Goal: Task Accomplishment & Management: Complete application form

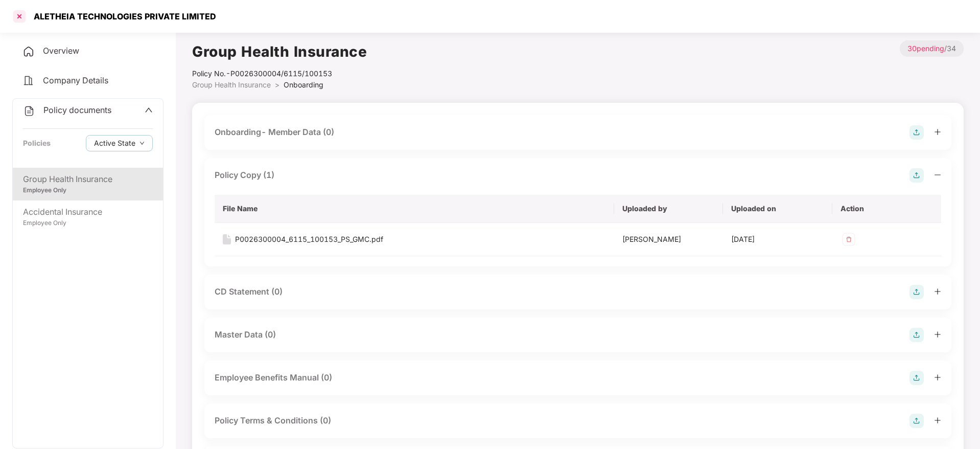
click at [18, 16] on div at bounding box center [19, 16] width 16 height 16
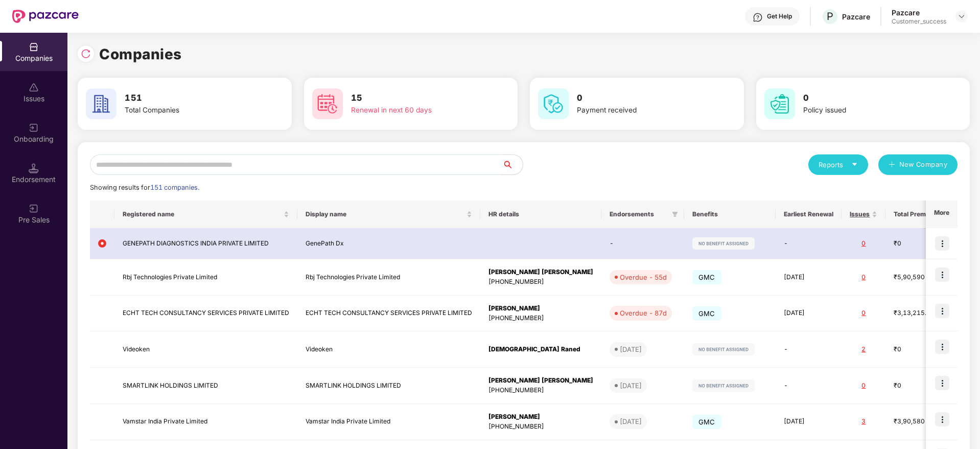
click at [260, 177] on div "Reports New Company Showing results for 151 companies. Registered name Display …" at bounding box center [523, 387] width 867 height 466
click at [265, 170] on input "text" at bounding box center [296, 164] width 412 height 20
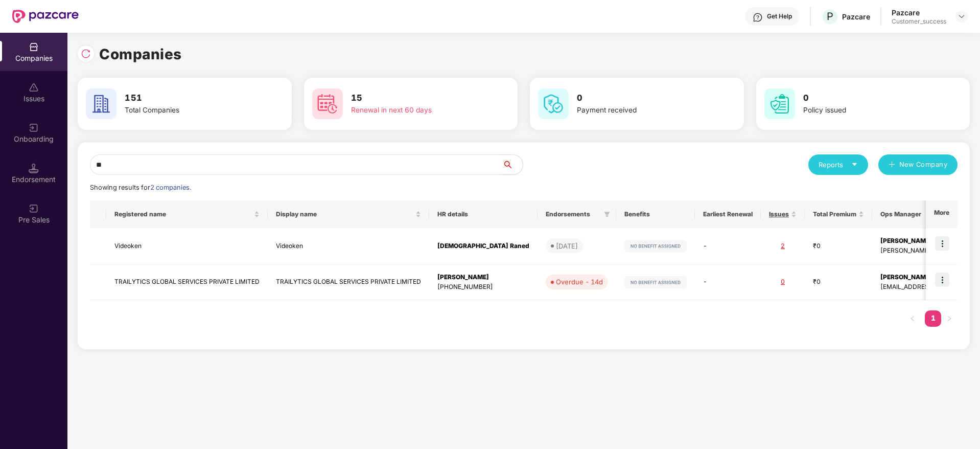
type input "*"
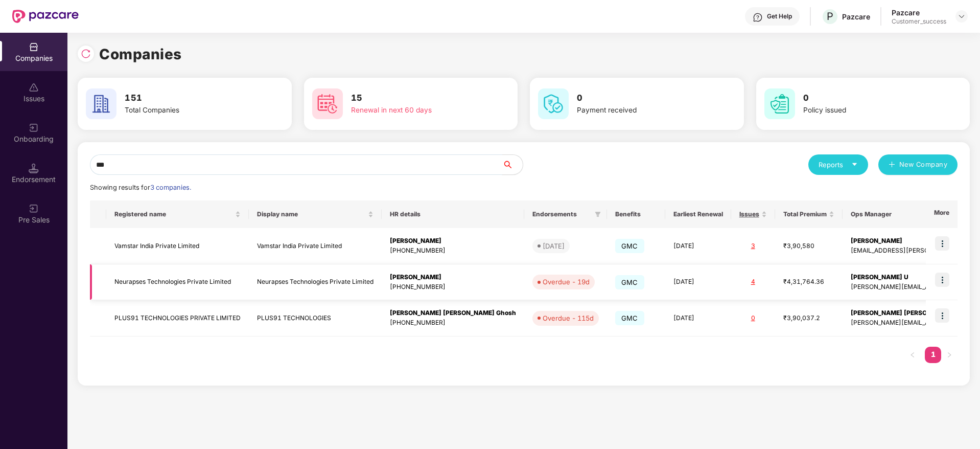
type input "***"
click at [946, 280] on img at bounding box center [942, 279] width 14 height 14
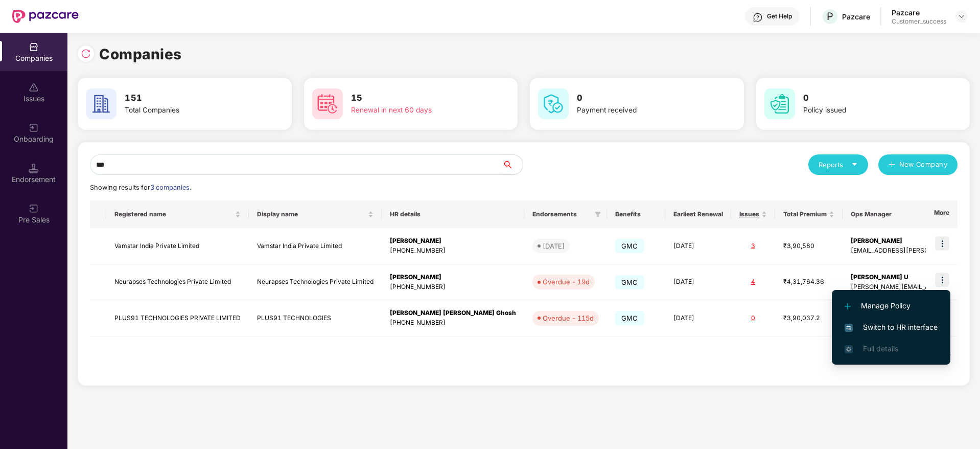
click at [915, 322] on span "Switch to HR interface" at bounding box center [891, 326] width 93 height 11
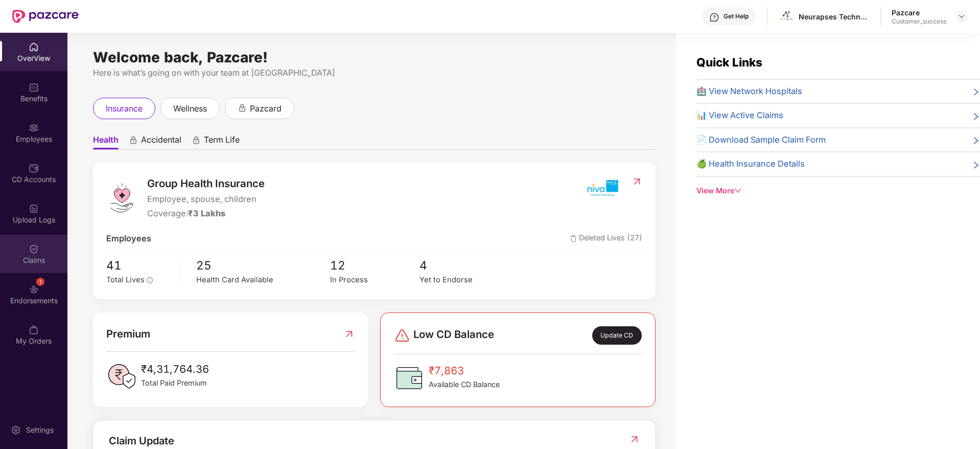
click at [31, 267] on div "Claims" at bounding box center [33, 253] width 67 height 38
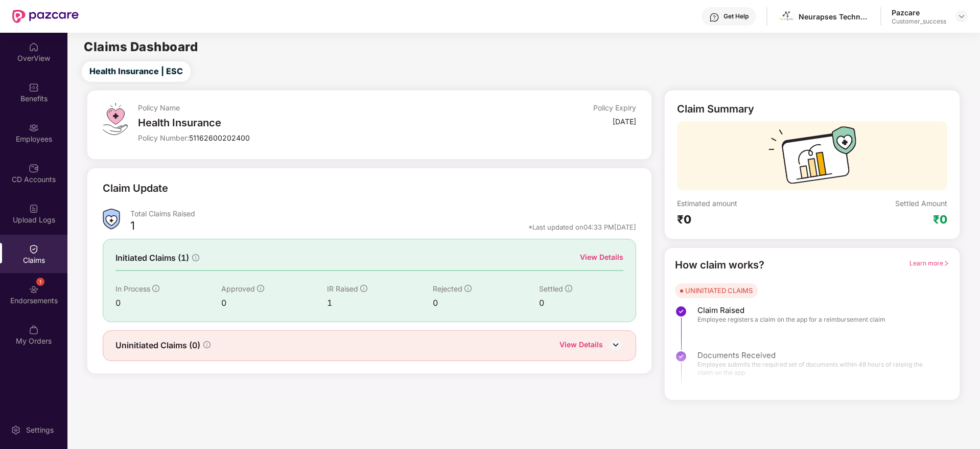
click at [600, 254] on div "View Details" at bounding box center [601, 256] width 43 height 11
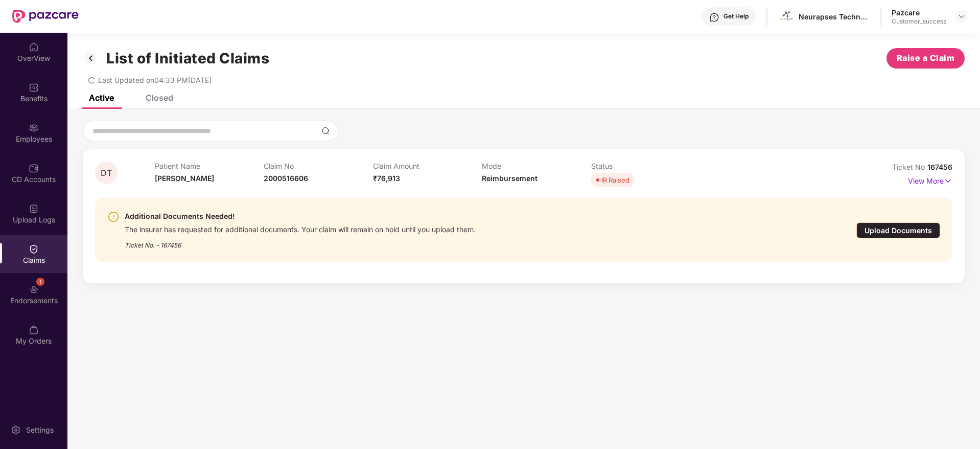
click at [936, 163] on span "167456" at bounding box center [939, 166] width 25 height 9
copy div "Ticket No 167456"
drag, startPoint x: 189, startPoint y: 183, endPoint x: 145, endPoint y: 167, distance: 47.1
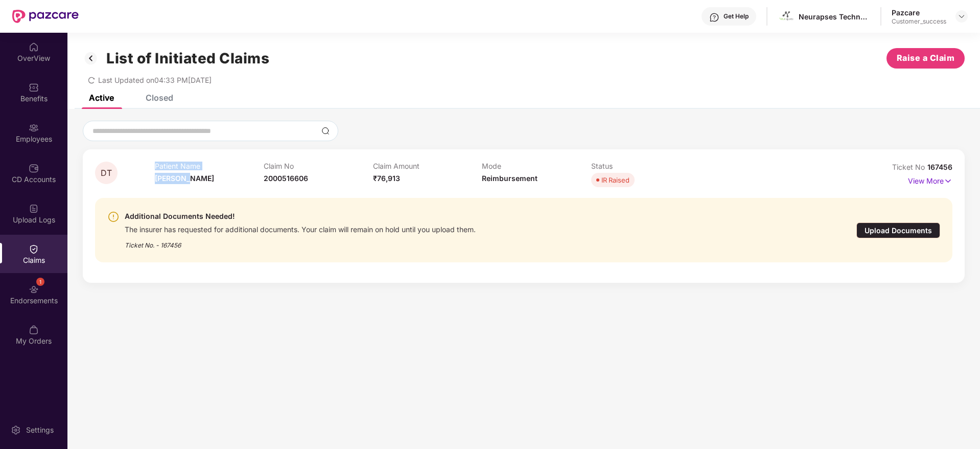
click at [145, 167] on div "DT Patient Name [PERSON_NAME] T Claim No 2000516606 Claim Amount ₹76,913 Mode R…" at bounding box center [452, 175] width 714 height 28
copy div "Patient Name [PERSON_NAME]"
click at [959, 15] on img at bounding box center [961, 16] width 8 height 8
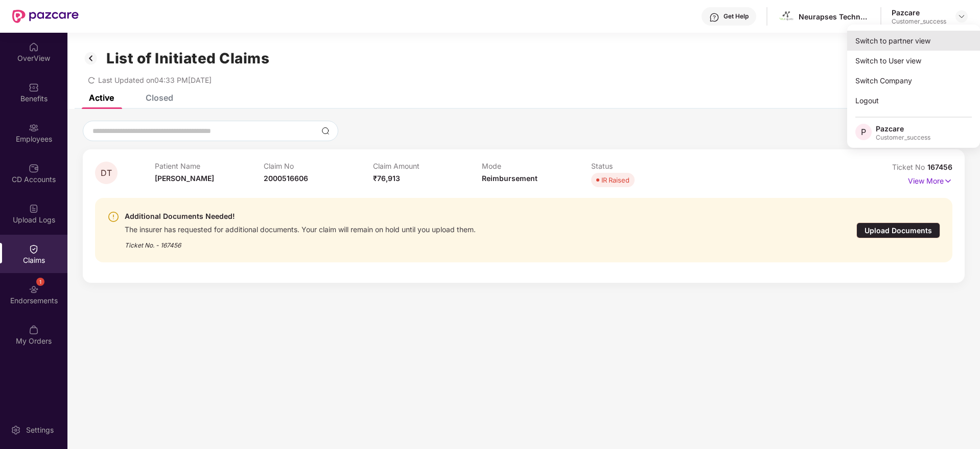
click at [941, 32] on div "Switch to partner view" at bounding box center [913, 41] width 133 height 20
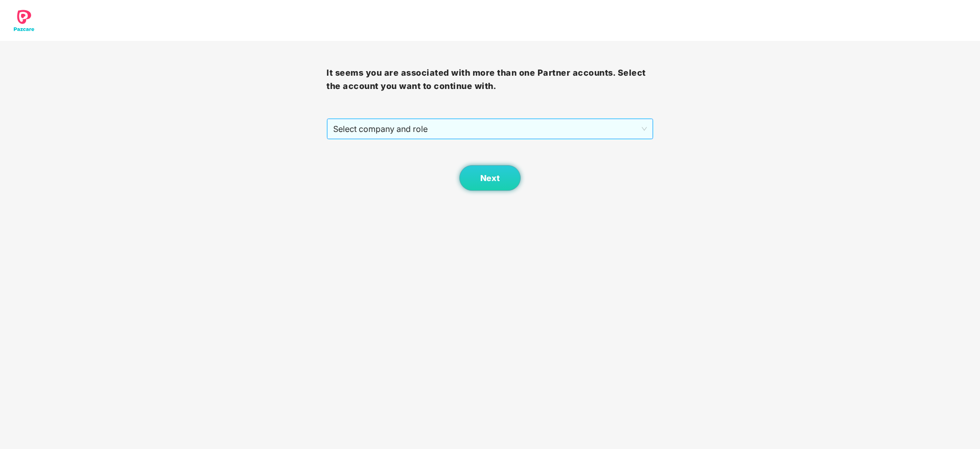
click at [623, 128] on span "Select company and role" at bounding box center [489, 128] width 313 height 19
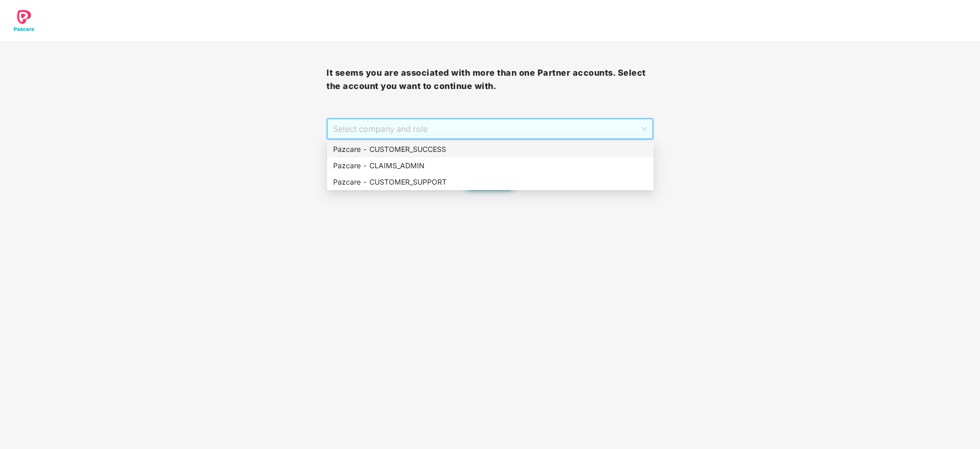
click at [612, 152] on div "Pazcare - CUSTOMER_SUCCESS" at bounding box center [490, 149] width 314 height 11
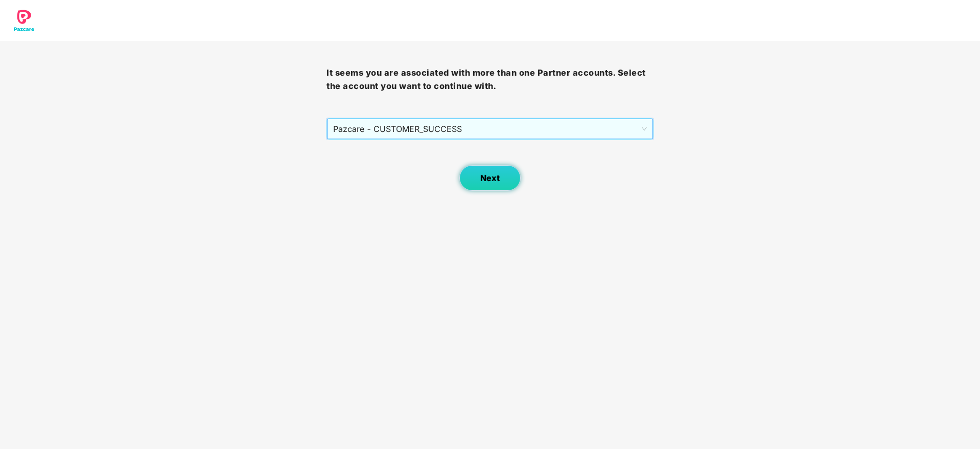
click at [511, 181] on button "Next" at bounding box center [489, 178] width 61 height 26
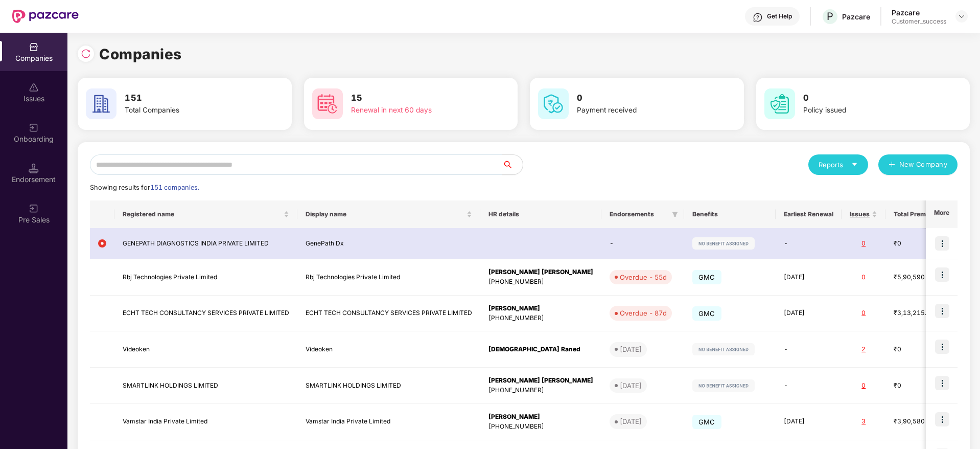
click at [488, 171] on input "text" at bounding box center [296, 164] width 412 height 20
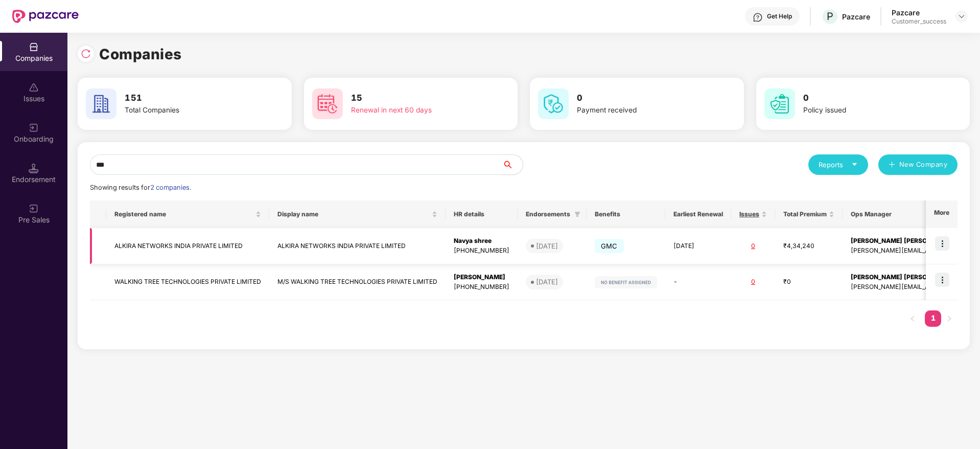
type input "***"
click at [412, 231] on td "ALKIRA NETWORKS INDIA PRIVATE LIMITED" at bounding box center [357, 246] width 176 height 36
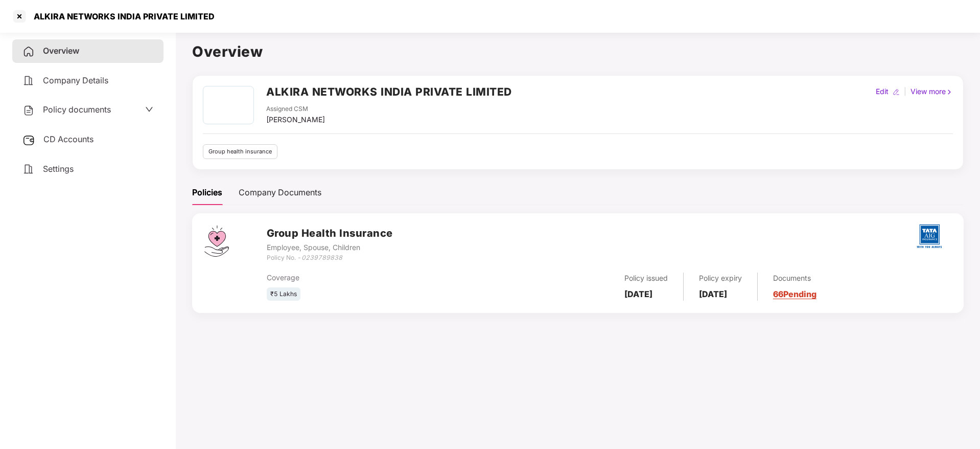
drag, startPoint x: 288, startPoint y: 261, endPoint x: 672, endPoint y: 360, distance: 396.9
click at [672, 360] on main "Overview ALKIRA NETWORKS INDIA PRIVATE LIMITED Assigned CSM [PERSON_NAME] Edit …" at bounding box center [578, 252] width 804 height 449
click at [418, 84] on h2 "ALKIRA NETWORKS INDIA PRIVATE LIMITED" at bounding box center [389, 91] width 246 height 17
drag, startPoint x: 418, startPoint y: 84, endPoint x: 579, endPoint y: 8, distance: 178.3
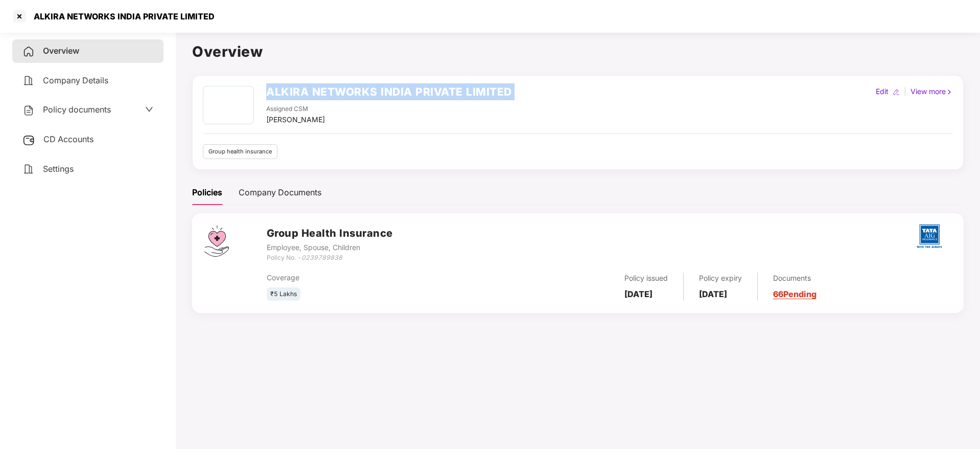
click at [418, 83] on h2 "ALKIRA NETWORKS INDIA PRIVATE LIMITED" at bounding box center [389, 91] width 246 height 17
copy h2 "ALKIRA NETWORKS INDIA PRIVATE LIMITED"
click at [98, 113] on span "Policy documents" at bounding box center [77, 109] width 68 height 10
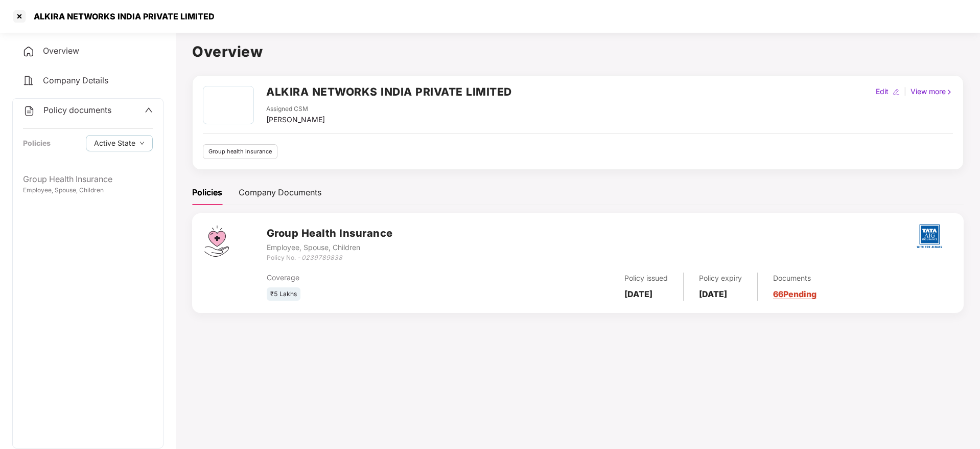
click at [91, 163] on div "Policy documents Policies Active State" at bounding box center [88, 133] width 150 height 69
click at [108, 181] on div "Group Health Insurance" at bounding box center [88, 179] width 130 height 13
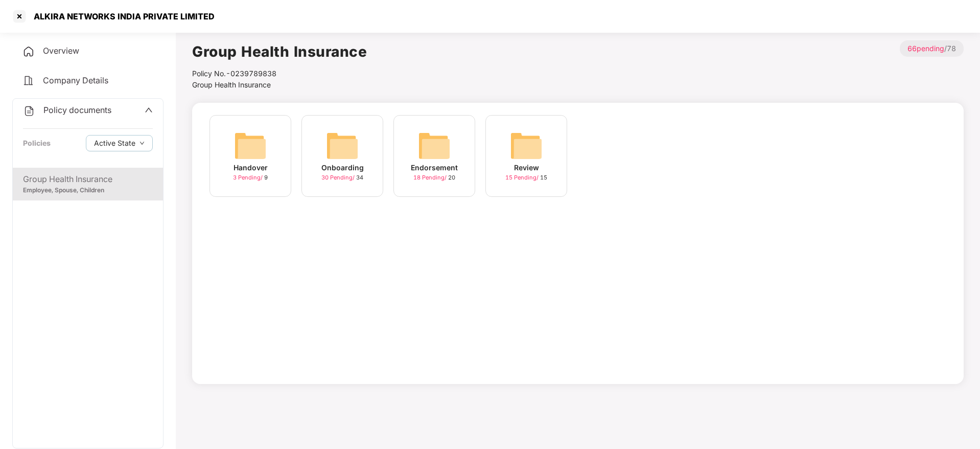
click at [305, 171] on div "Onboarding 30 Pending / 34" at bounding box center [342, 156] width 82 height 82
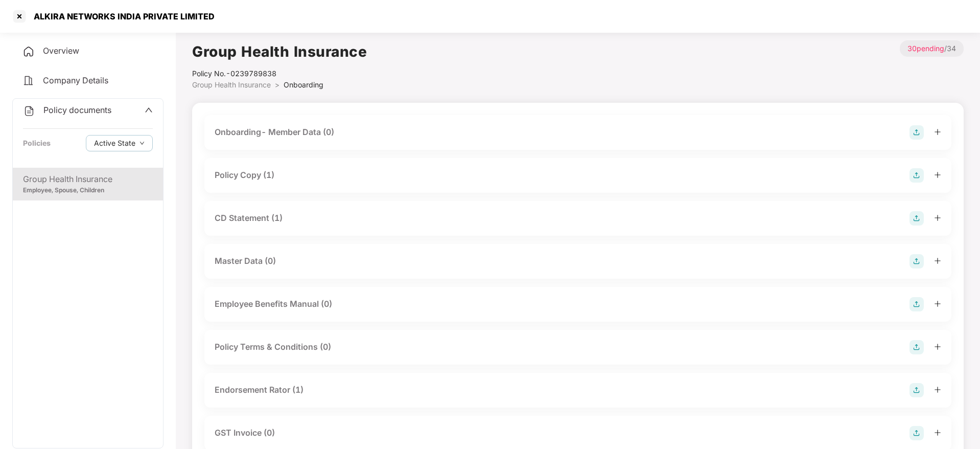
click at [279, 183] on div "Policy Copy (1)" at bounding box center [577, 175] width 747 height 35
click at [282, 179] on div "Policy Copy (1)" at bounding box center [578, 175] width 726 height 14
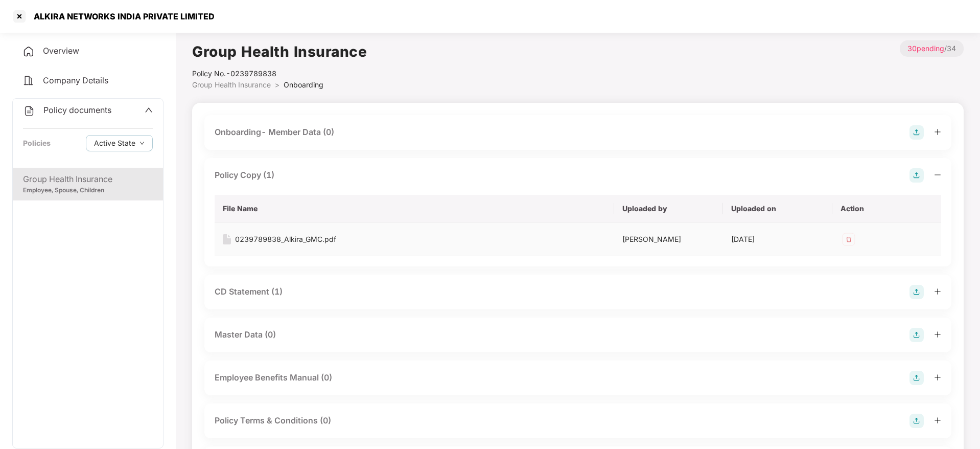
click at [276, 232] on td "0239789838_Alkira_GMC.pdf" at bounding box center [415, 239] width 400 height 33
click at [274, 232] on td "0239789838_Alkira_GMC.pdf" at bounding box center [415, 239] width 400 height 33
click at [274, 234] on div "0239789838_Alkira_GMC.pdf" at bounding box center [285, 238] width 101 height 11
click at [7, 18] on div "ALKIRA NETWORKS INDIA PRIVATE LIMITED" at bounding box center [490, 16] width 980 height 33
click at [13, 14] on div at bounding box center [19, 16] width 16 height 16
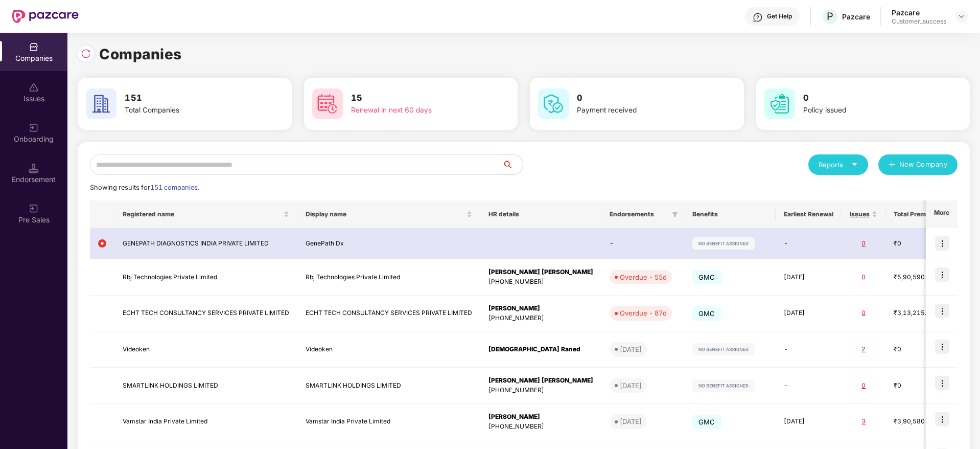
click at [419, 163] on input "text" at bounding box center [296, 164] width 412 height 20
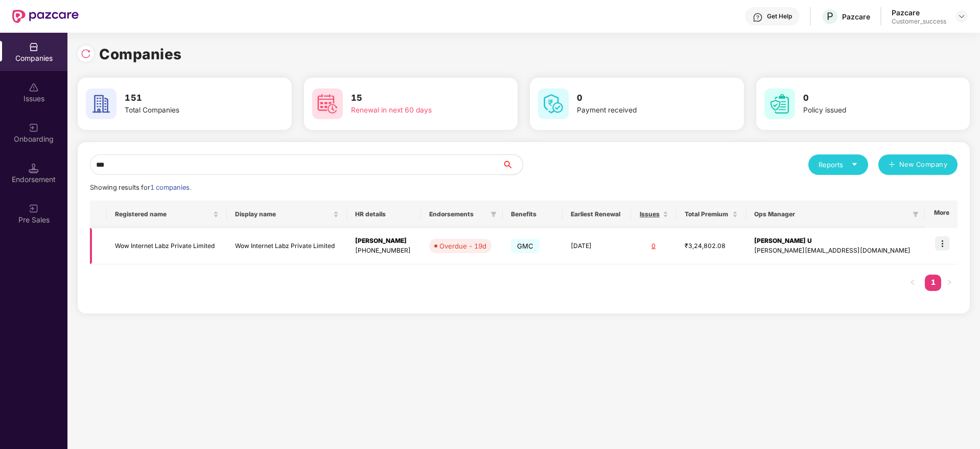
type input "***"
click at [933, 235] on td at bounding box center [941, 246] width 33 height 36
click at [938, 239] on img at bounding box center [942, 243] width 14 height 14
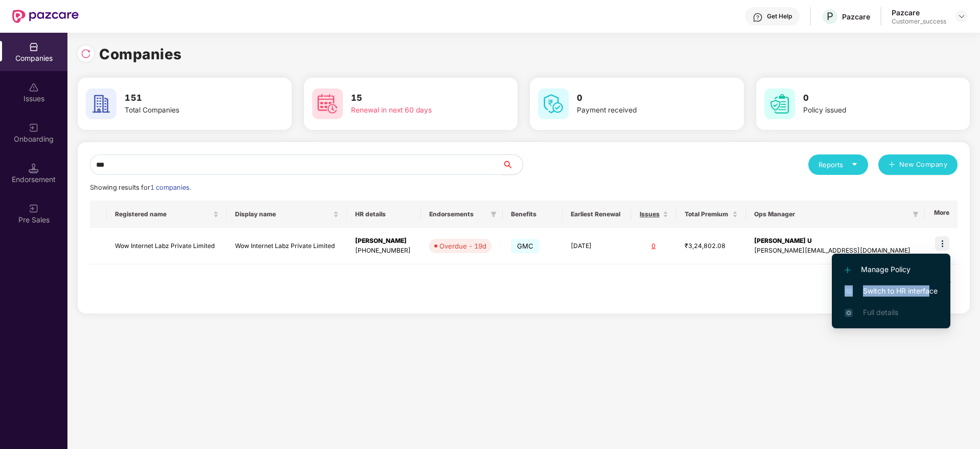
drag, startPoint x: 930, startPoint y: 278, endPoint x: 931, endPoint y: 287, distance: 8.7
click at [931, 287] on ul "Manage Policy Switch to HR interface Full details" at bounding box center [891, 290] width 119 height 75
click at [931, 287] on span "Switch to HR interface" at bounding box center [891, 290] width 93 height 11
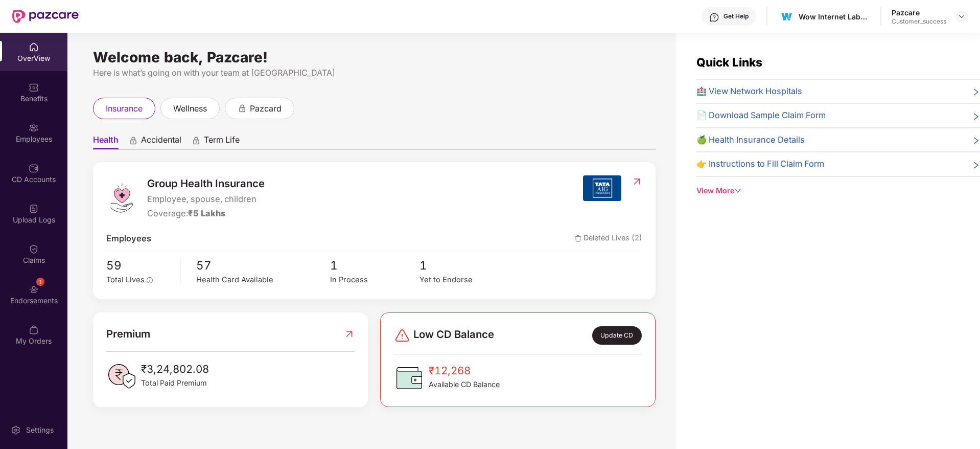
click at [12, 140] on div "Employees" at bounding box center [33, 139] width 67 height 10
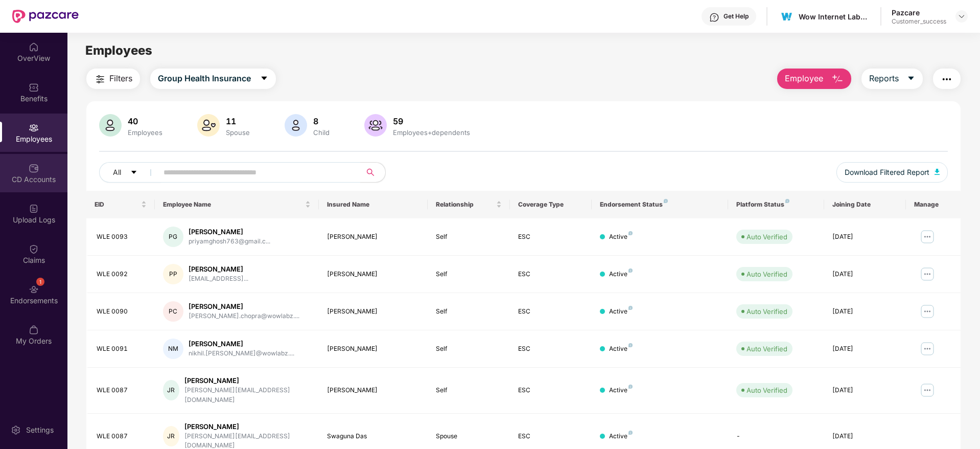
click at [42, 187] on div "CD Accounts" at bounding box center [33, 173] width 67 height 38
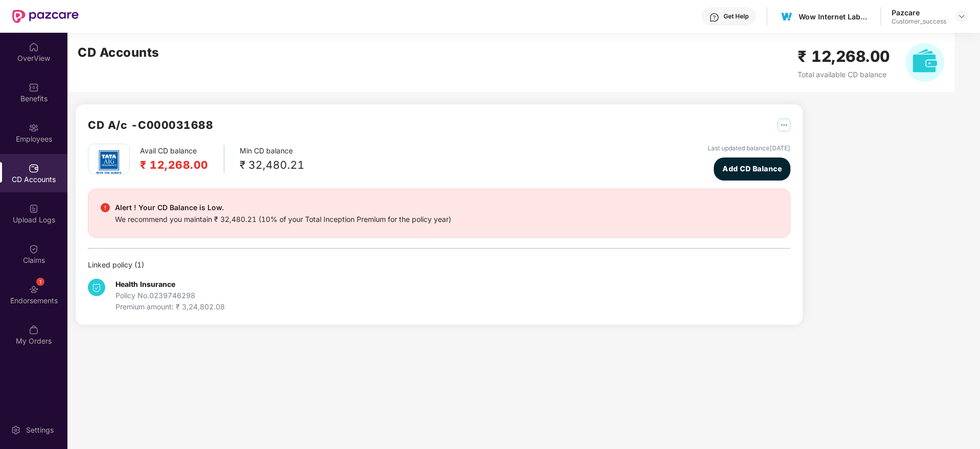
click at [48, 210] on div "Upload Logs" at bounding box center [33, 213] width 67 height 38
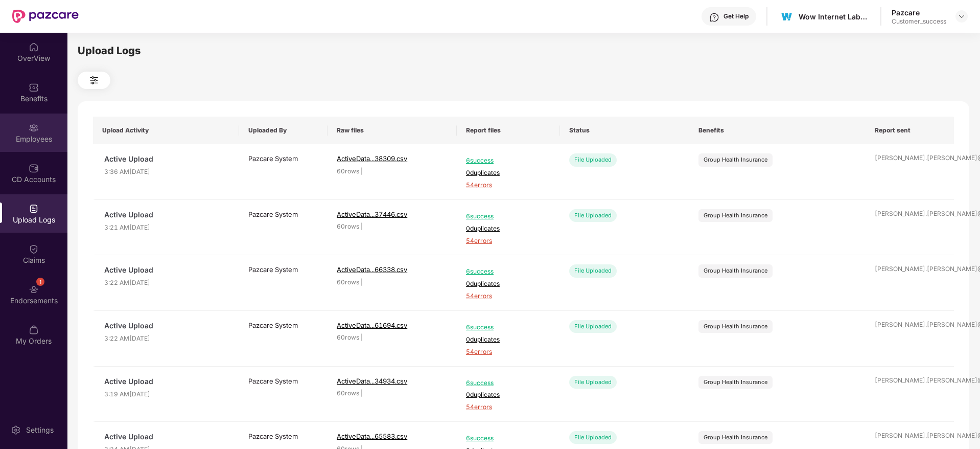
click at [45, 134] on div "Employees" at bounding box center [33, 139] width 67 height 10
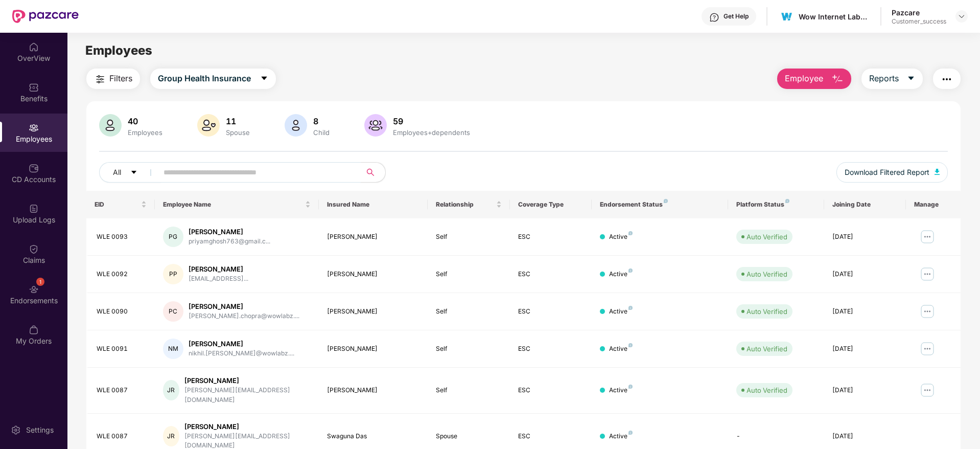
click at [249, 176] on input "text" at bounding box center [254, 172] width 183 height 15
paste input "********"
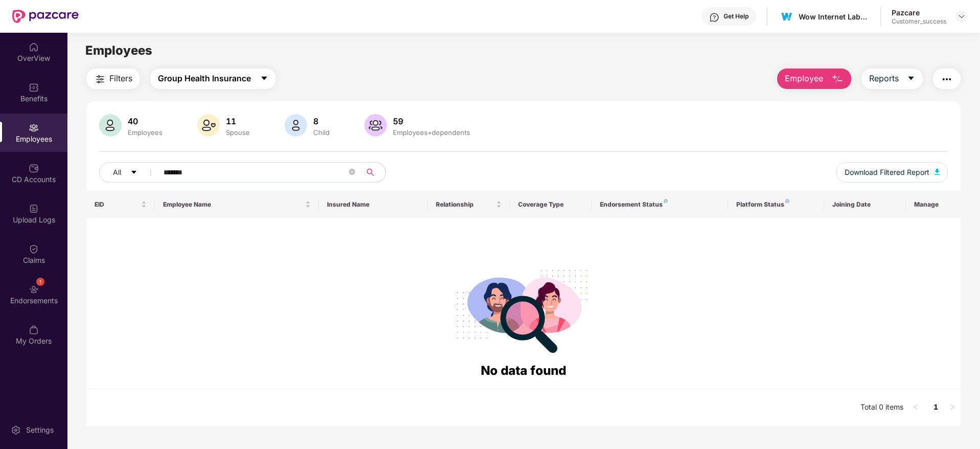
type input "*******"
click at [248, 79] on span "Group Health Insurance" at bounding box center [204, 78] width 93 height 13
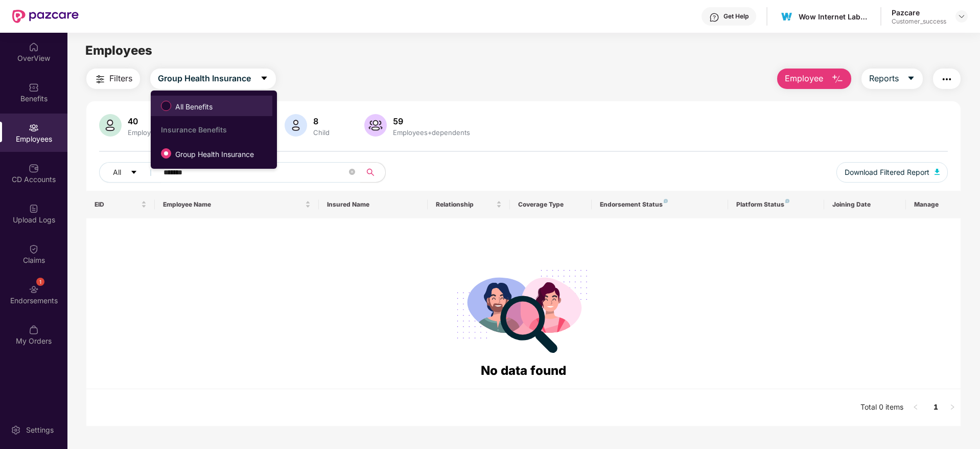
click at [246, 105] on span "All Benefits" at bounding box center [211, 105] width 111 height 17
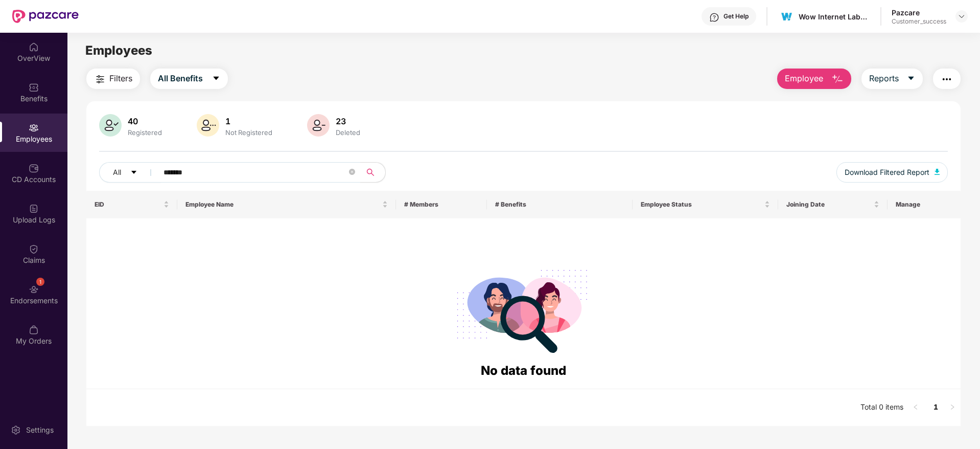
drag, startPoint x: 452, startPoint y: 86, endPoint x: 543, endPoint y: 82, distance: 90.5
click at [453, 86] on div "Filters All Benefits Employee Reports" at bounding box center [523, 78] width 874 height 20
click at [805, 79] on span "Employee" at bounding box center [804, 78] width 38 height 13
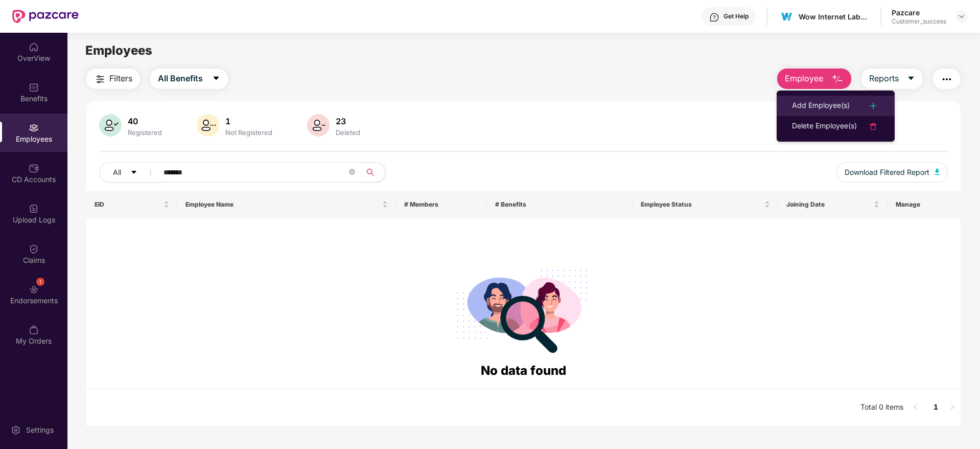
click at [835, 105] on div "Add Employee(s)" at bounding box center [821, 106] width 58 height 12
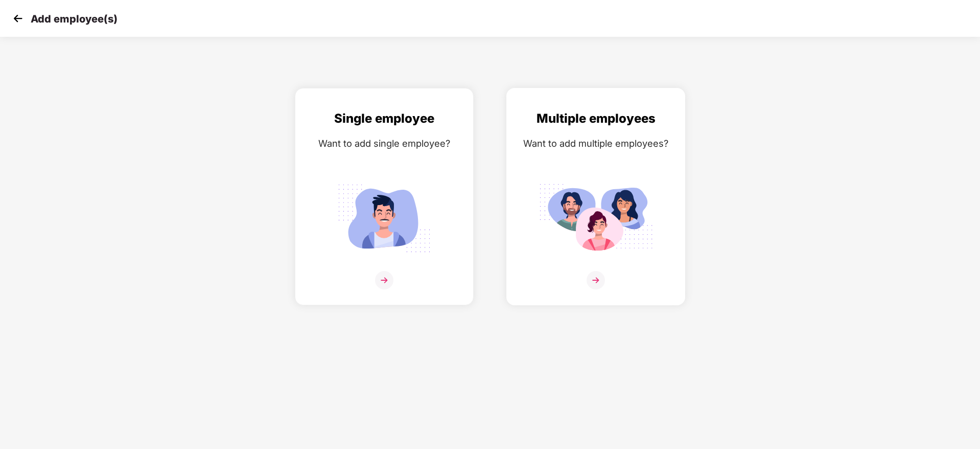
click at [626, 185] on img at bounding box center [595, 218] width 114 height 80
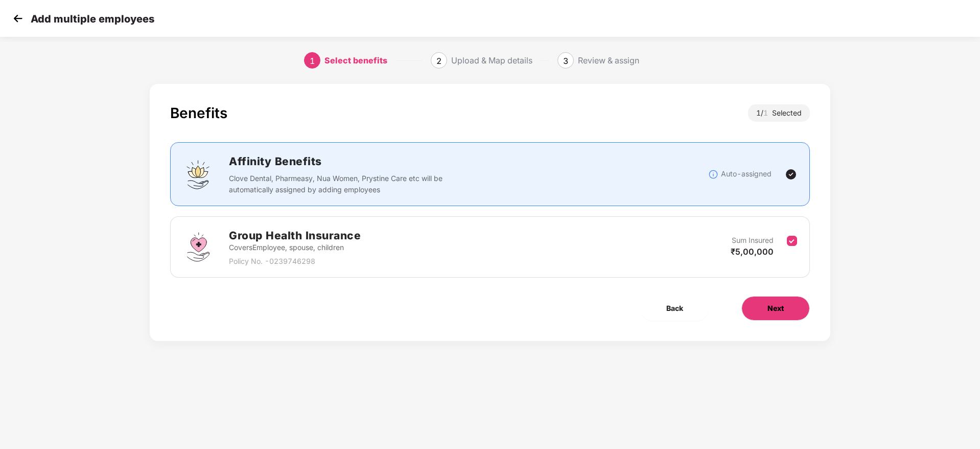
click at [804, 307] on button "Next" at bounding box center [775, 308] width 68 height 25
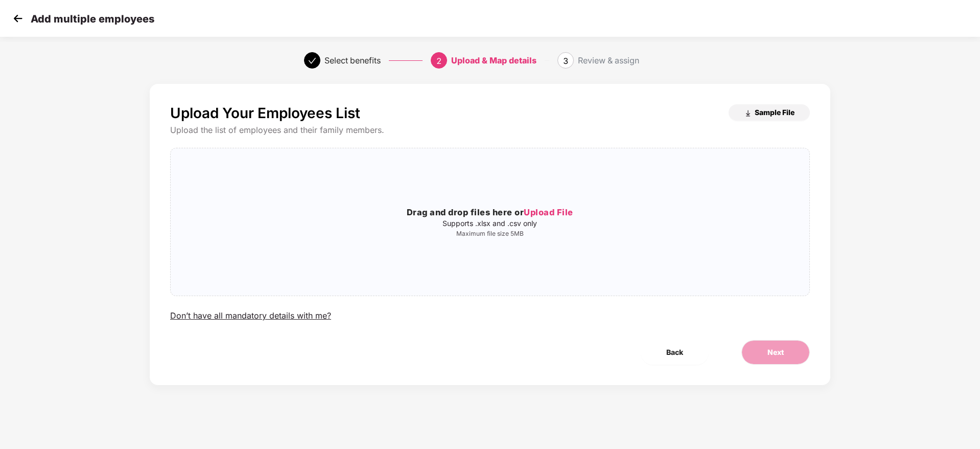
click at [809, 115] on button "Sample File" at bounding box center [769, 112] width 81 height 16
click at [17, 20] on img at bounding box center [17, 18] width 15 height 15
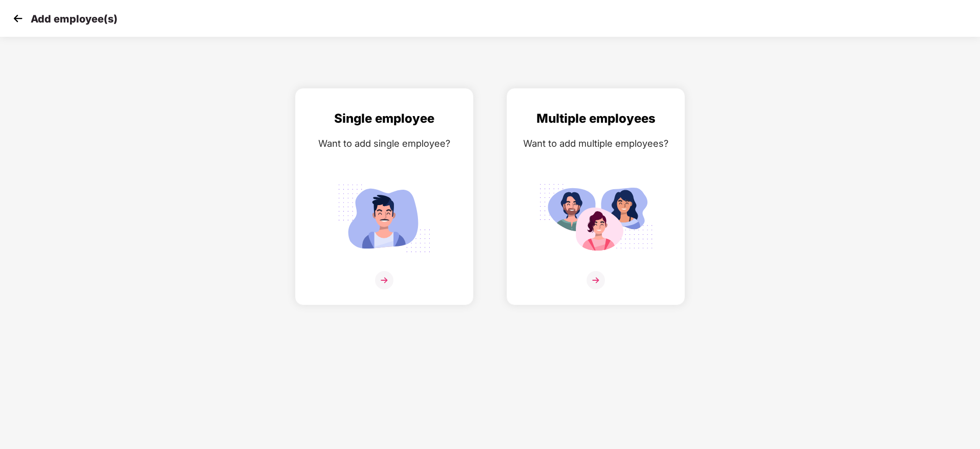
click at [17, 20] on img at bounding box center [17, 18] width 15 height 15
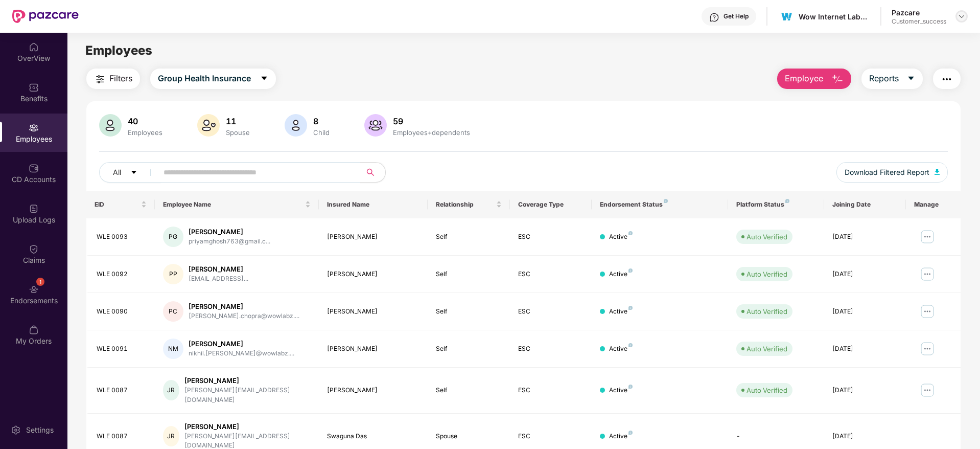
click at [965, 21] on div at bounding box center [961, 16] width 12 height 12
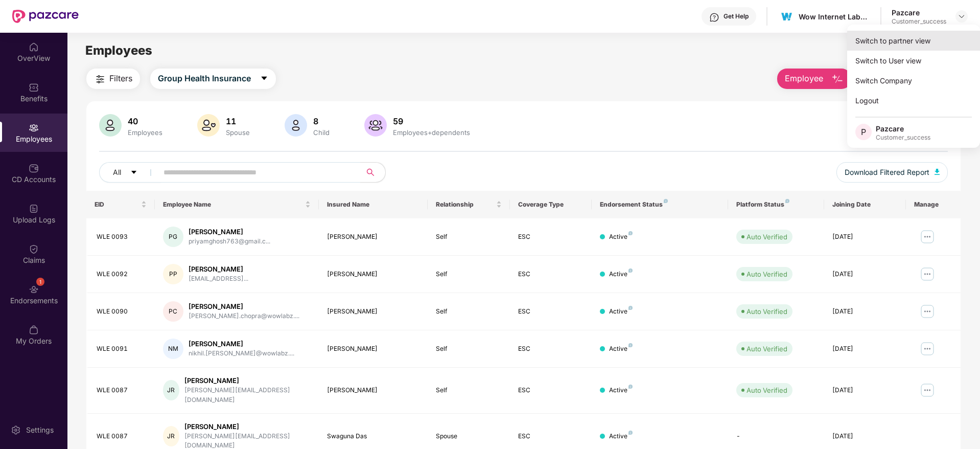
click at [938, 40] on div "Switch to partner view" at bounding box center [913, 41] width 133 height 20
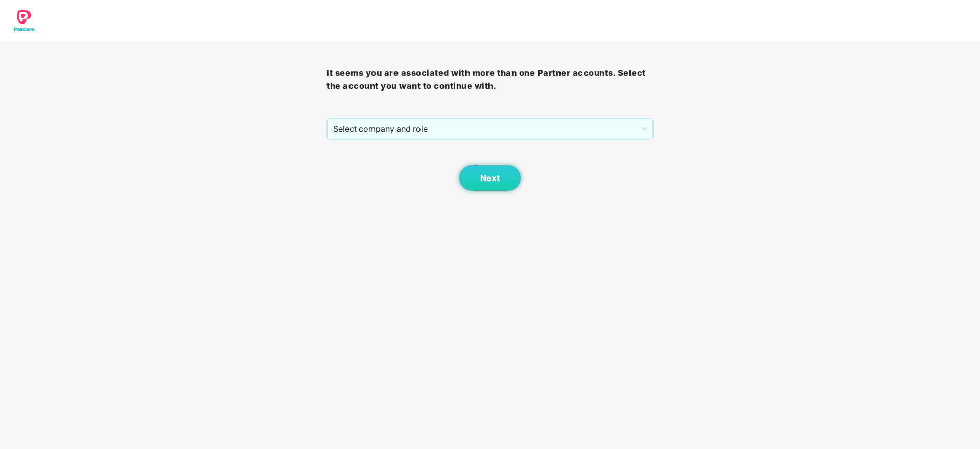
click at [498, 143] on div "Next" at bounding box center [489, 164] width 326 height 51
click at [498, 135] on span "Select company and role" at bounding box center [489, 128] width 313 height 19
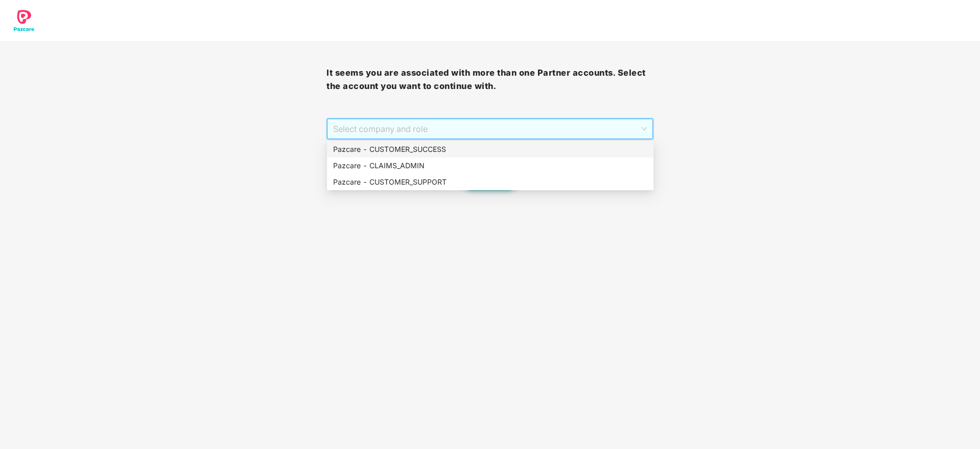
click at [494, 152] on div "It seems you are associated with more than one Partner accounts. Select the acc…" at bounding box center [489, 116] width 326 height 150
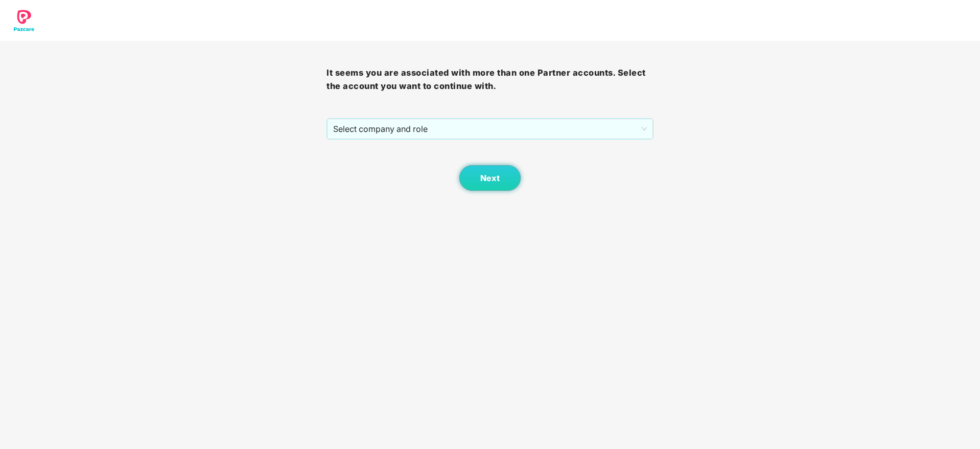
click at [492, 156] on div "Next" at bounding box center [489, 164] width 326 height 51
click at [491, 134] on span "Select company and role" at bounding box center [489, 128] width 313 height 19
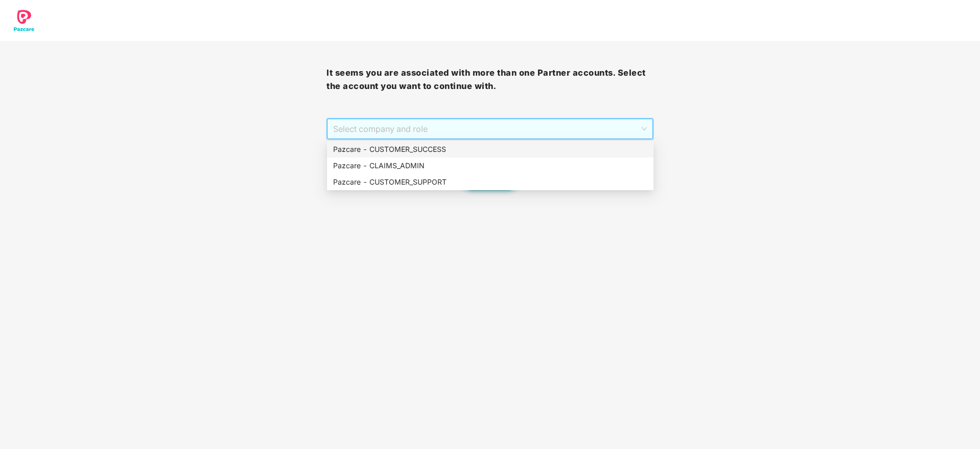
click at [485, 149] on div "Pazcare - CUSTOMER_SUCCESS" at bounding box center [490, 149] width 314 height 11
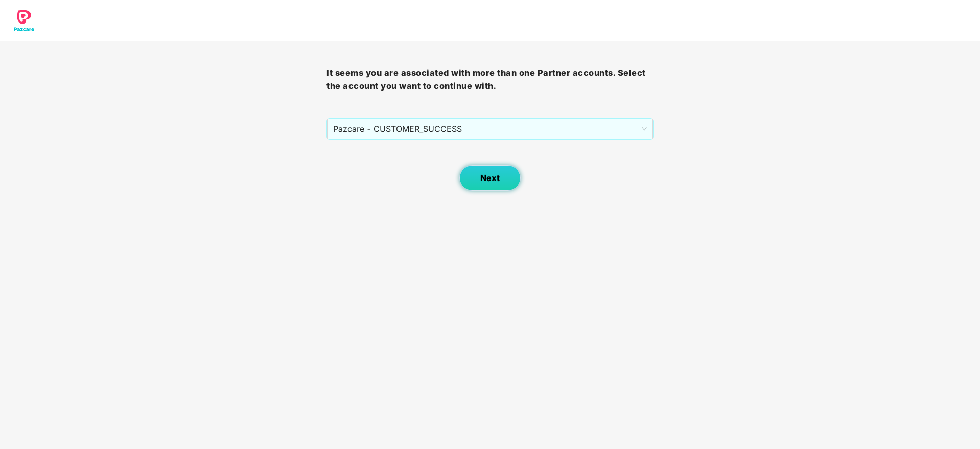
click at [498, 172] on button "Next" at bounding box center [489, 178] width 61 height 26
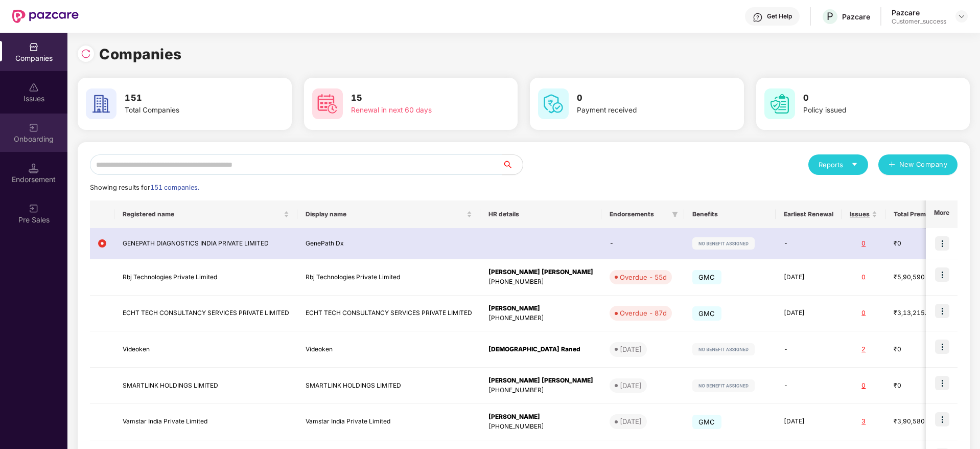
click at [48, 146] on div "Onboarding" at bounding box center [33, 132] width 67 height 38
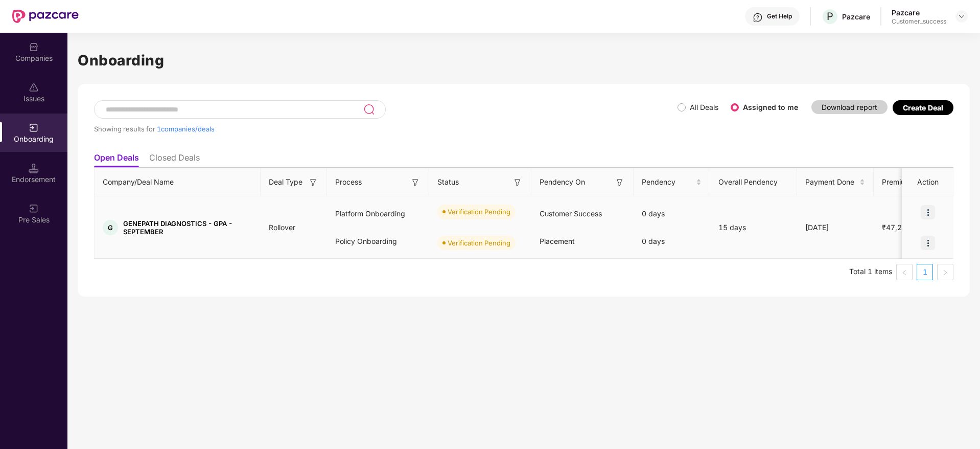
click at [142, 216] on td "G GENEPATH DIAGNOSTICS - GPA - SEPTEMBER" at bounding box center [178, 227] width 166 height 62
copy span "GENEPATH"
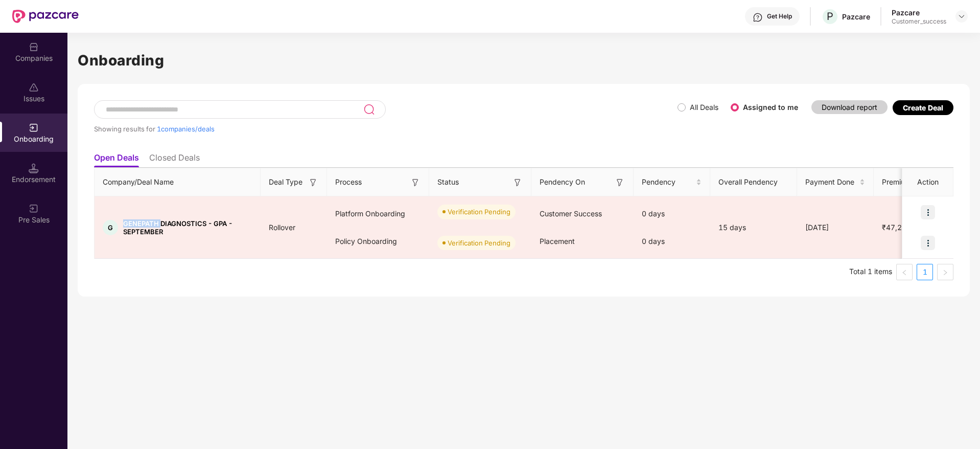
click at [30, 51] on img at bounding box center [34, 47] width 10 height 10
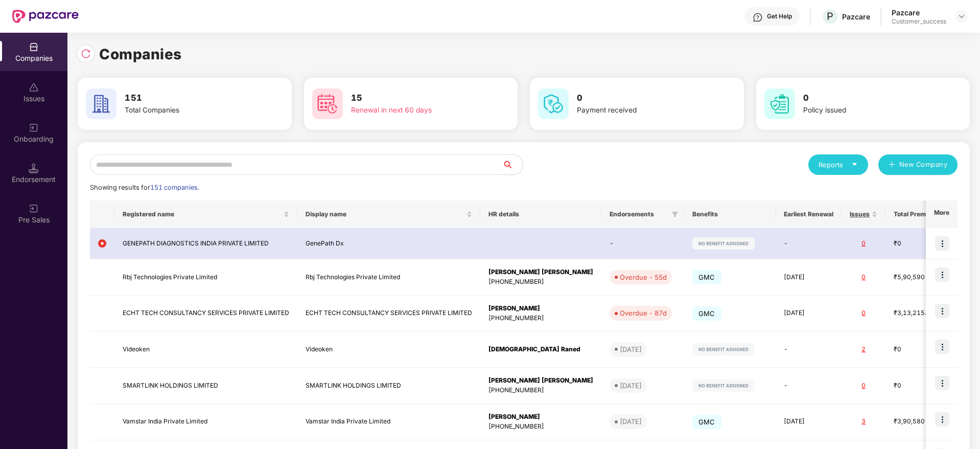
click at [198, 166] on input "text" at bounding box center [296, 164] width 412 height 20
paste input "********"
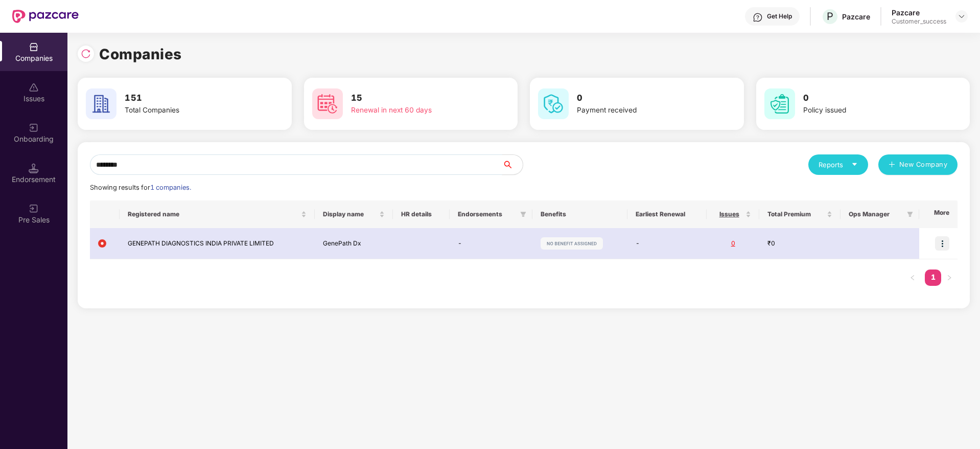
scroll to position [0, 1]
type input "********"
click at [34, 146] on div "Onboarding" at bounding box center [33, 132] width 67 height 38
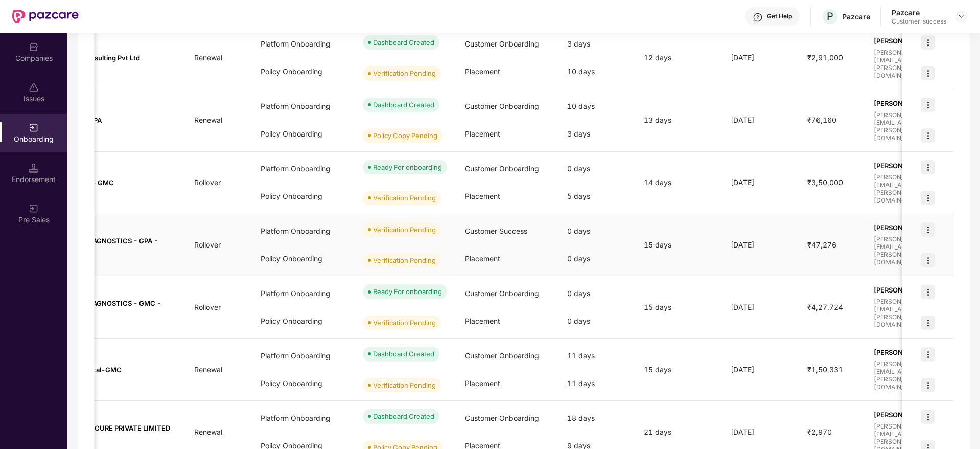
scroll to position [0, 75]
click at [929, 236] on img at bounding box center [928, 229] width 14 height 14
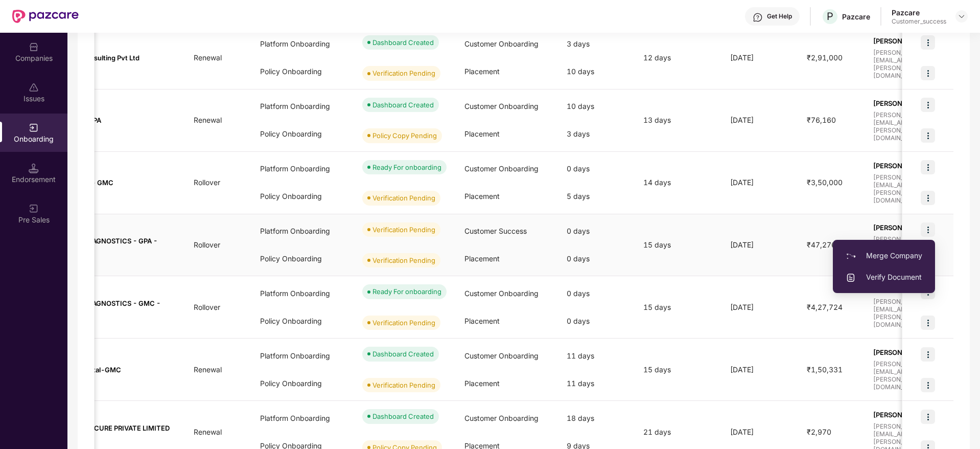
click at [888, 279] on span "Verify Document" at bounding box center [884, 276] width 77 height 11
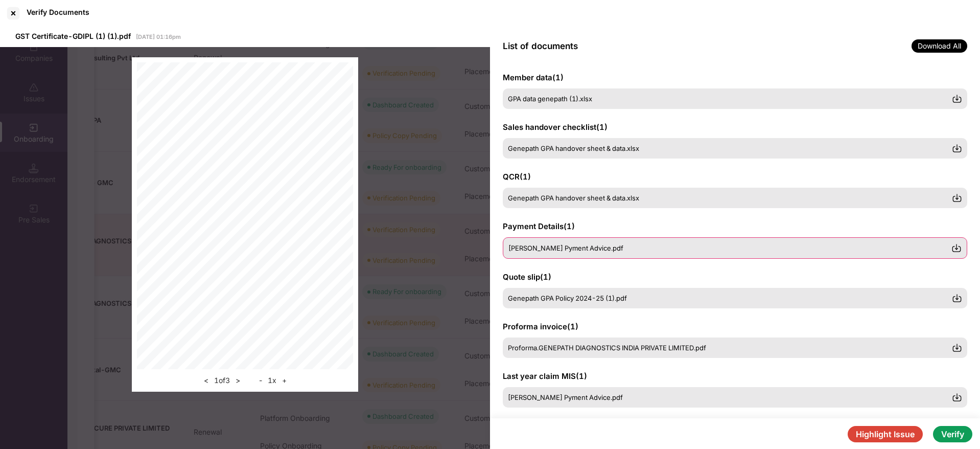
scroll to position [106, 0]
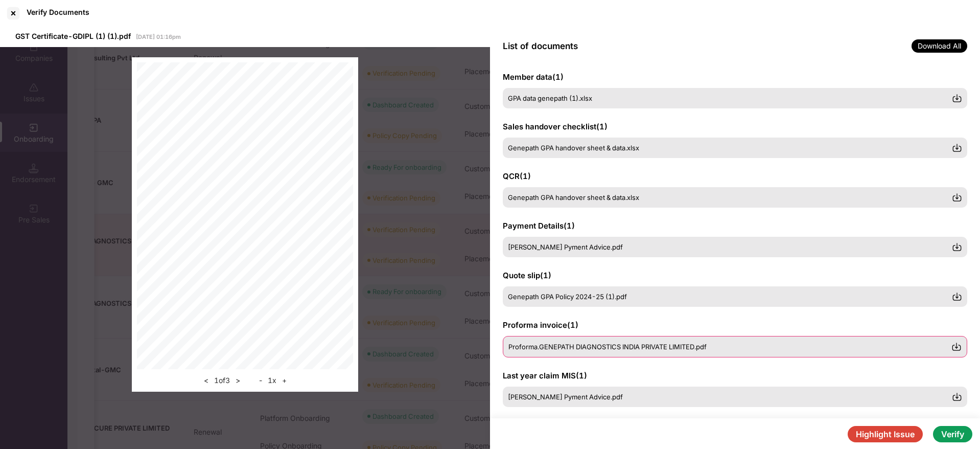
click at [598, 343] on span "Proforma.GENEPATH DIAGNOSTICS INDIA PRIVATE LIMITED.pdf" at bounding box center [607, 346] width 198 height 8
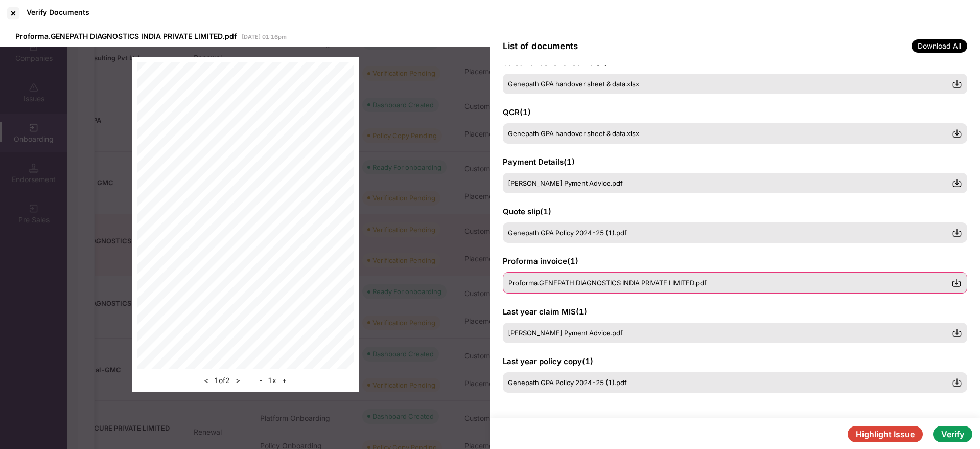
scroll to position [125, 0]
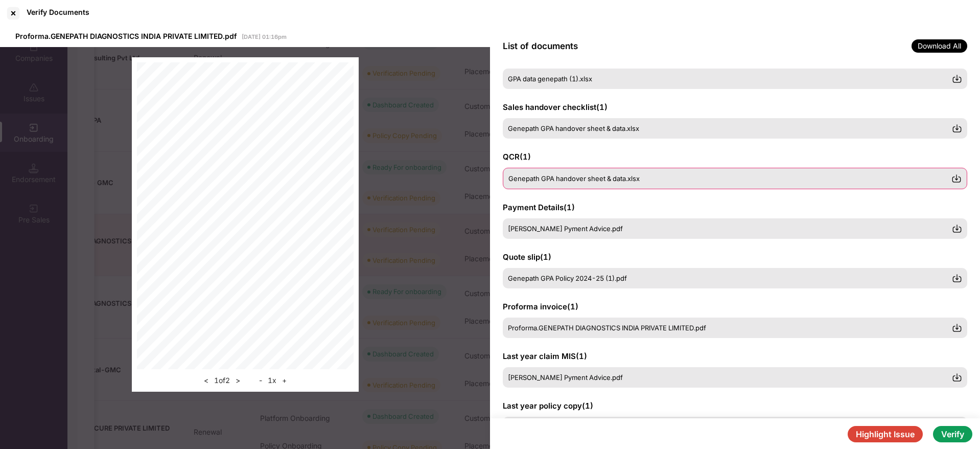
click at [660, 183] on div "Genepath GPA handover sheet & data.xlsx" at bounding box center [735, 178] width 464 height 21
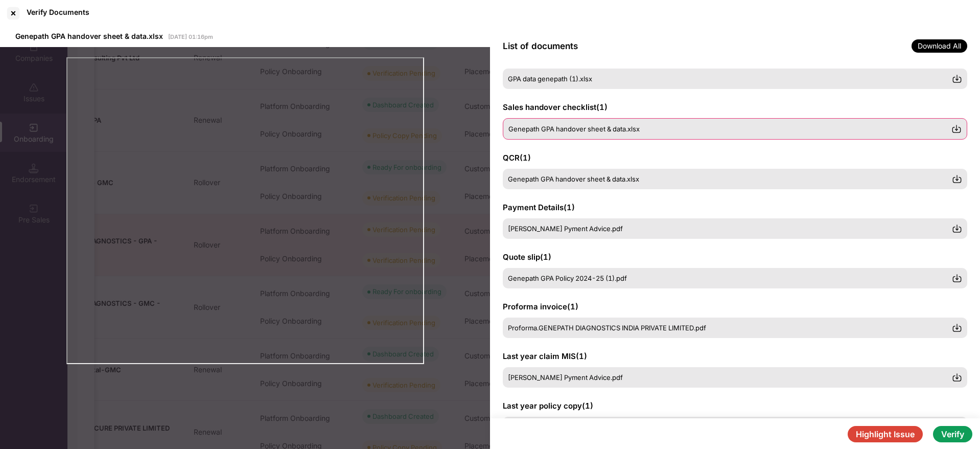
click at [665, 131] on div "Genepath GPA handover sheet & data.xlsx" at bounding box center [729, 129] width 443 height 8
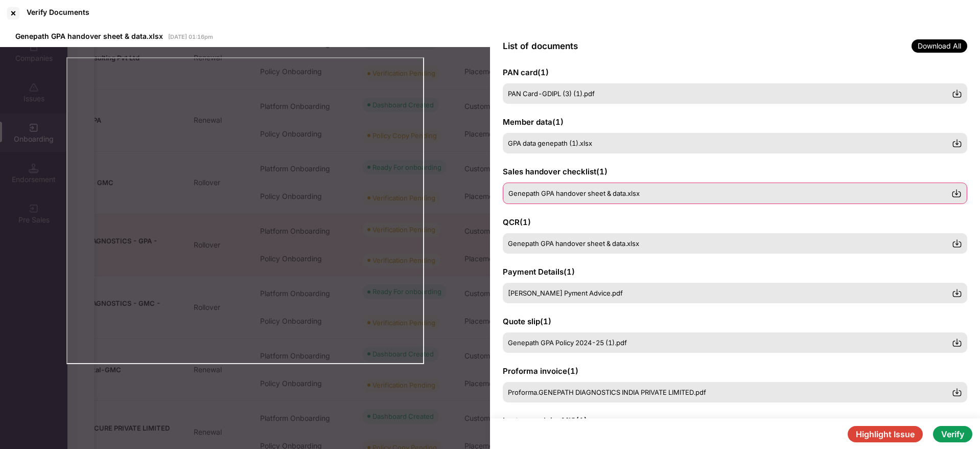
scroll to position [59, 0]
click at [665, 133] on div "Member data ( 1 ) GPA data genepath (1).xlsx" at bounding box center [735, 136] width 464 height 37
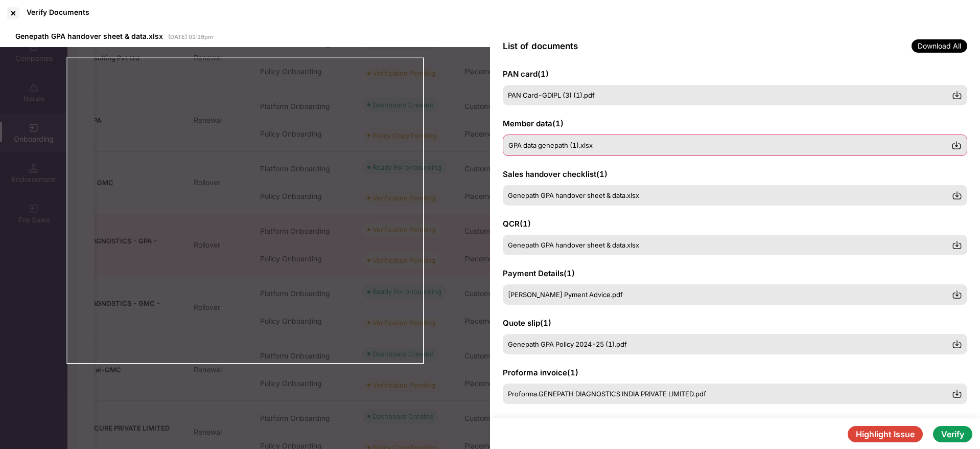
click at [658, 140] on div "GPA data genepath (1).xlsx" at bounding box center [735, 144] width 464 height 21
click at [963, 428] on button "Verify" at bounding box center [952, 434] width 39 height 16
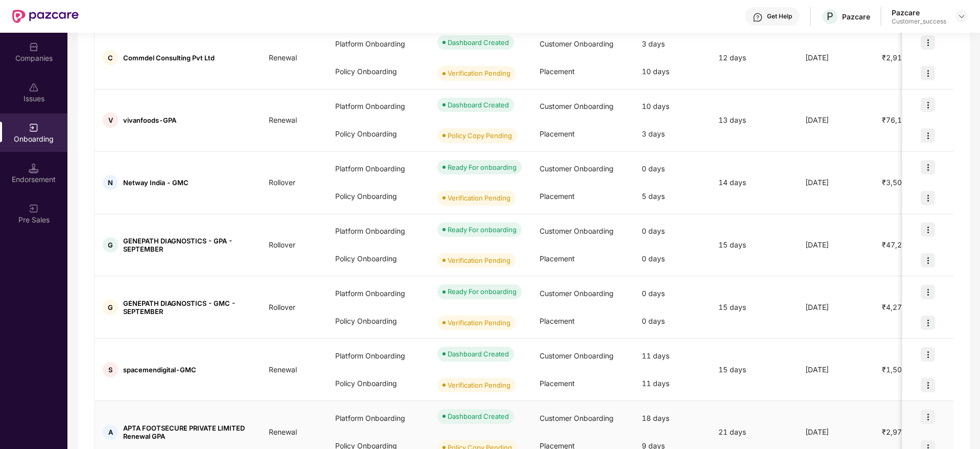
scroll to position [0, 0]
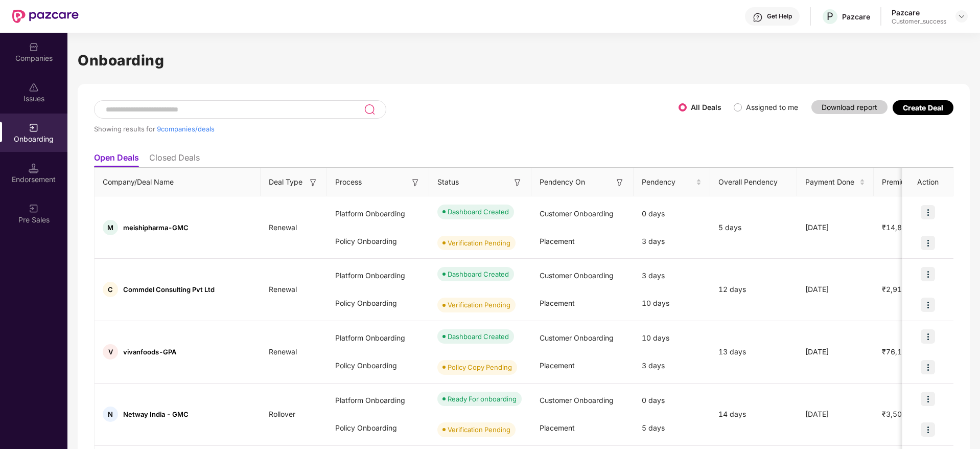
click at [49, 59] on div "Companies" at bounding box center [33, 58] width 67 height 10
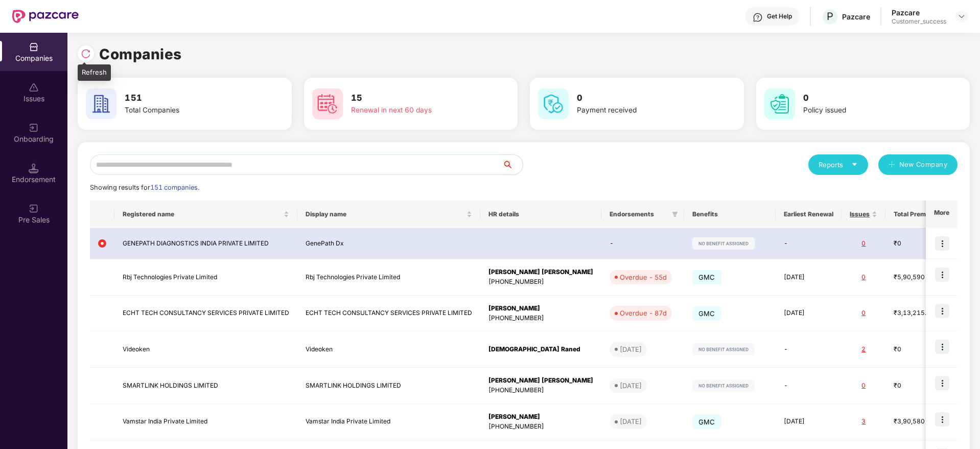
click at [89, 49] on img at bounding box center [86, 54] width 10 height 10
click at [39, 139] on div "Onboarding" at bounding box center [33, 139] width 67 height 10
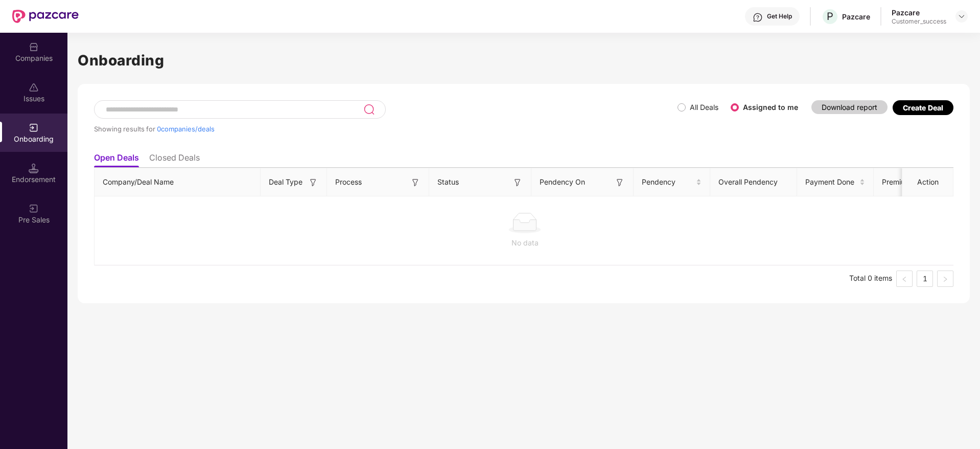
click at [674, 114] on div "Showing results for 0 companies/deals" at bounding box center [385, 123] width 583 height 47
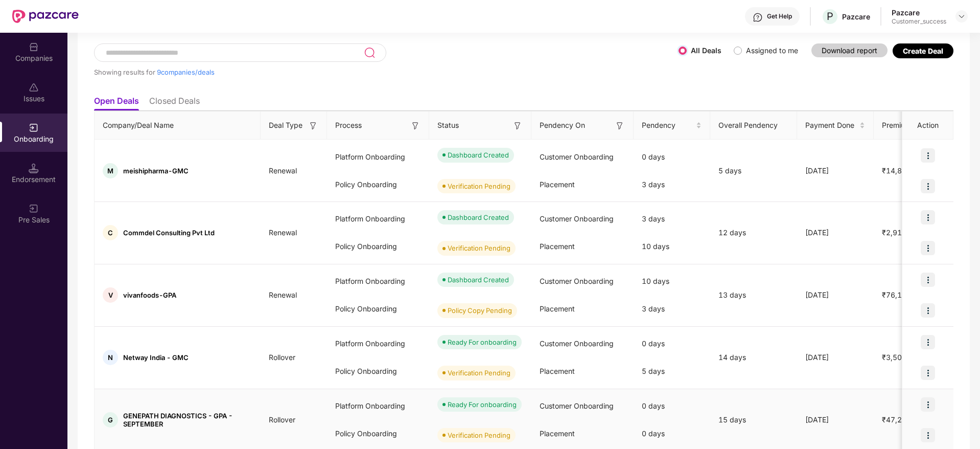
scroll to position [153, 0]
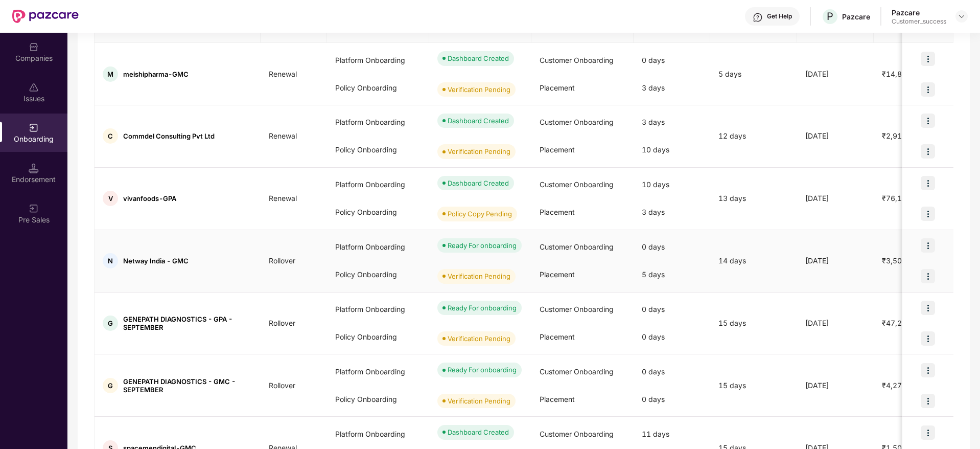
click at [169, 262] on span "Netway India - GMC" at bounding box center [155, 260] width 65 height 8
copy span "Netway India - GMC"
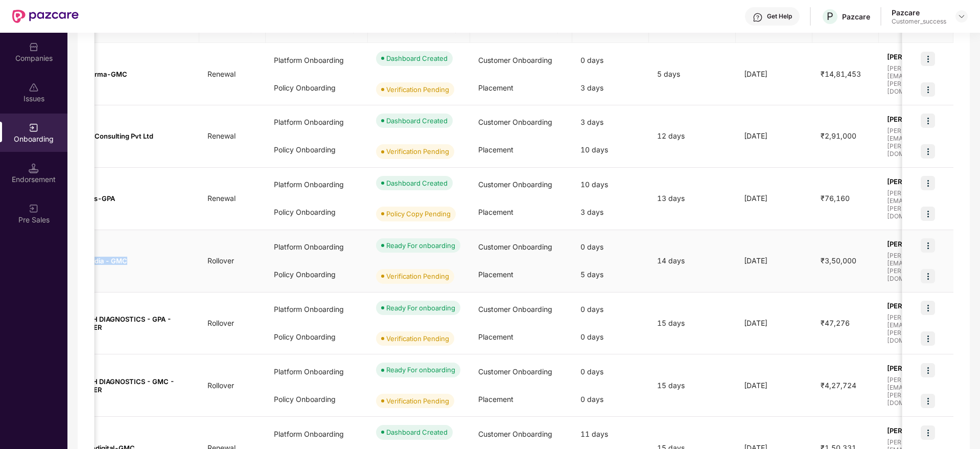
scroll to position [0, 63]
click at [829, 260] on span "₹3,50,000" at bounding box center [837, 260] width 52 height 9
copy span "₹3,50,000"
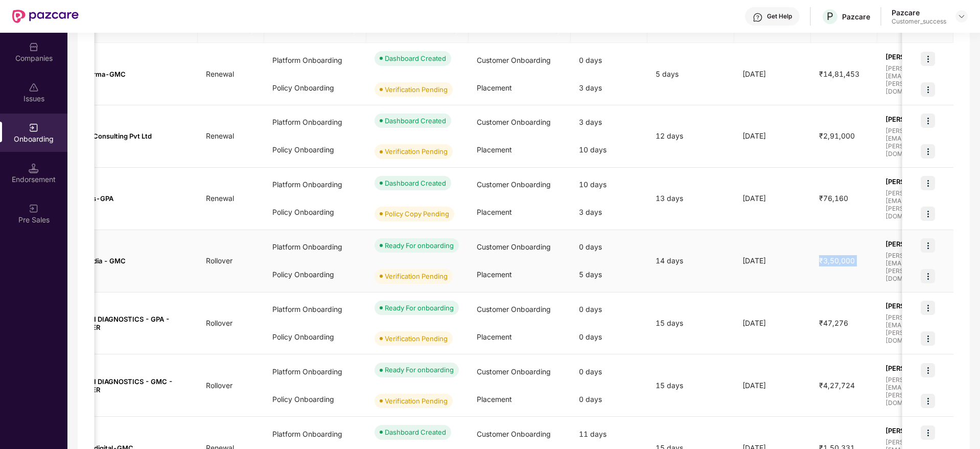
scroll to position [0, 0]
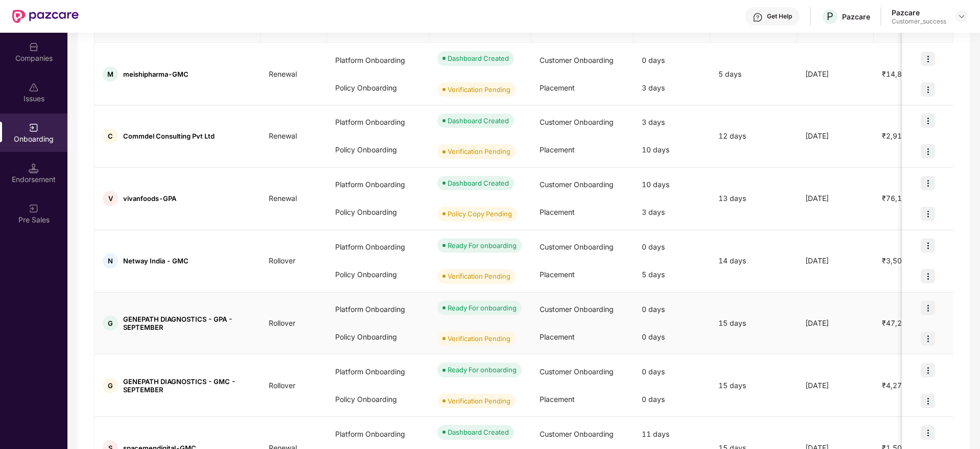
click at [248, 326] on span "GENEPATH DIAGNOSTICS - GPA - SEPTEMBER" at bounding box center [187, 323] width 129 height 16
click at [157, 321] on span "GENEPATH DIAGNOSTICS - GPA - SEPTEMBER" at bounding box center [187, 323] width 129 height 16
copy span "GENEPATH DIAGNOSTICS - GPA - SEPTEMBER"
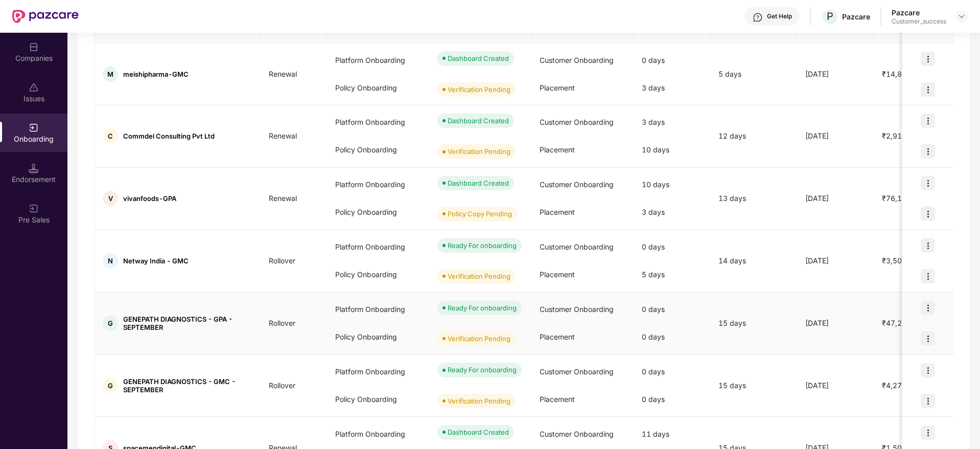
click at [880, 328] on td "₹47,276" at bounding box center [907, 323] width 66 height 62
copy span "₹47,276"
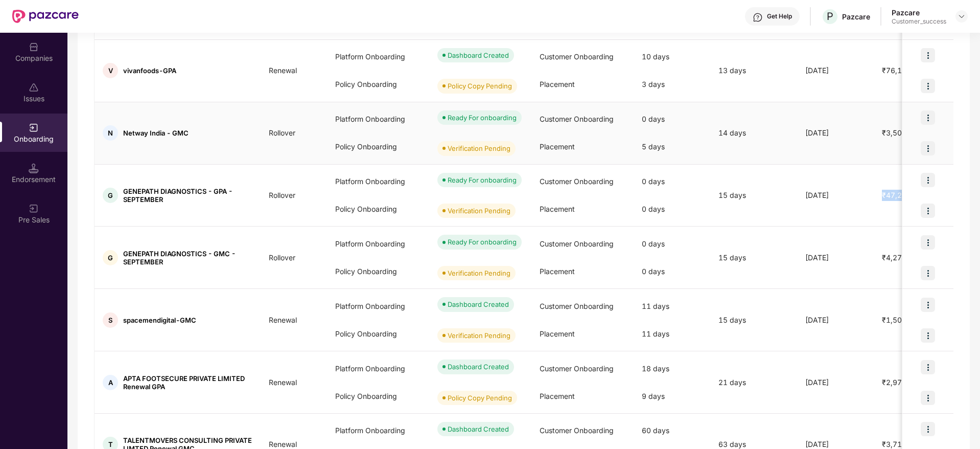
scroll to position [307, 0]
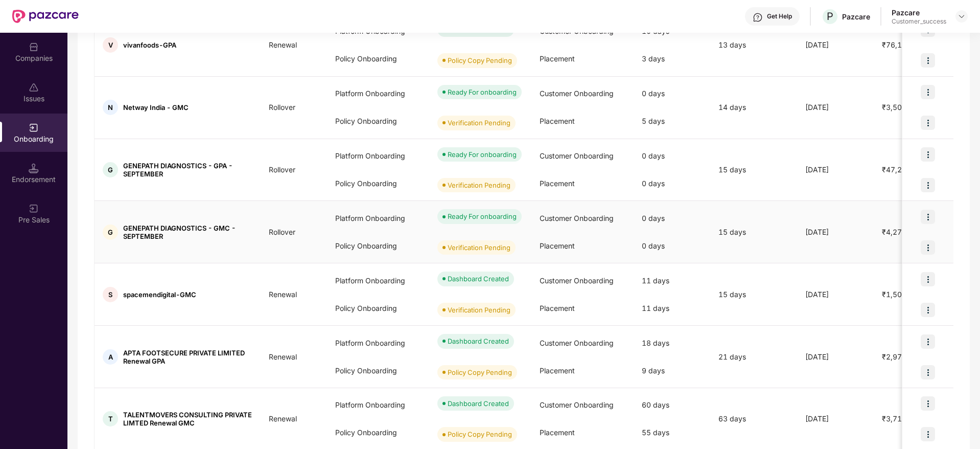
click at [171, 222] on td "G GENEPATH DIAGNOSTICS - GMC - SEPTEMBER" at bounding box center [178, 232] width 166 height 62
drag, startPoint x: 241, startPoint y: 224, endPoint x: 231, endPoint y: 224, distance: 10.2
click at [231, 224] on span "GENEPATH DIAGNOSTICS - GMC - SEPTEMBER" at bounding box center [187, 232] width 129 height 16
click at [241, 228] on span "GENEPATH DIAGNOSTICS - GMC - SEPTEMBER" at bounding box center [187, 232] width 129 height 16
drag, startPoint x: 240, startPoint y: 226, endPoint x: 121, endPoint y: 226, distance: 118.5
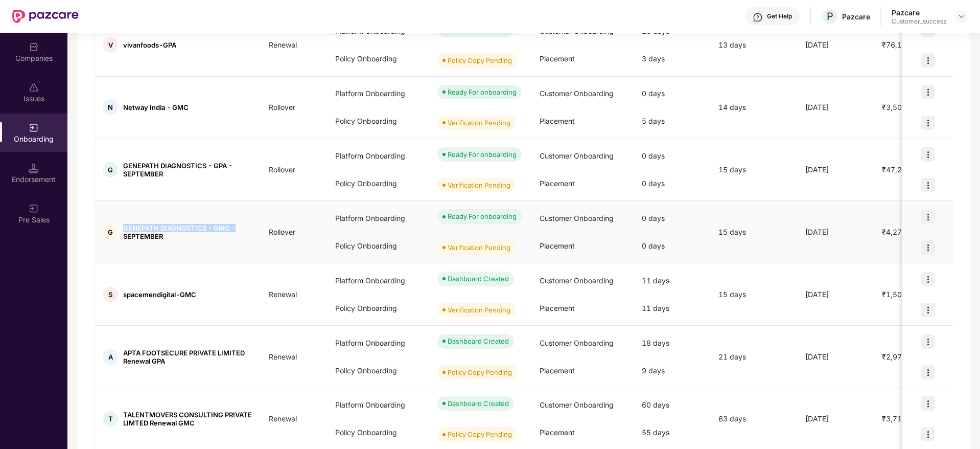
click at [121, 226] on div "G GENEPATH DIAGNOSTICS - GMC - SEPTEMBER" at bounding box center [178, 232] width 166 height 16
copy span "GENEPATH DIAGNOSTICS - GMC -"
click at [874, 233] on span "₹4,27,724" at bounding box center [900, 231] width 52 height 9
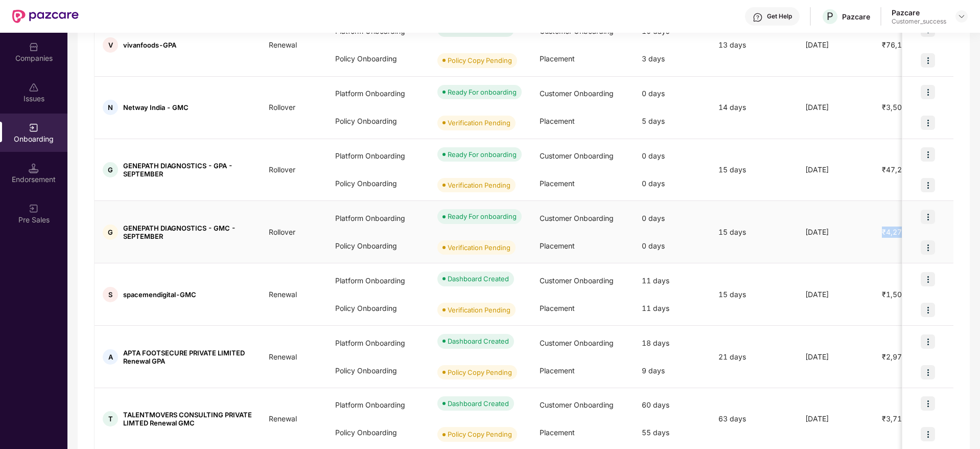
copy span "₹4,27,724"
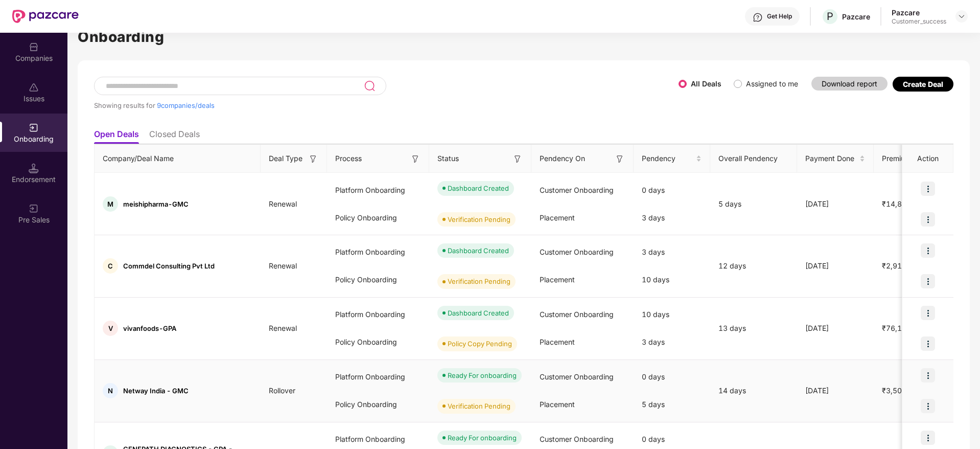
scroll to position [0, 0]
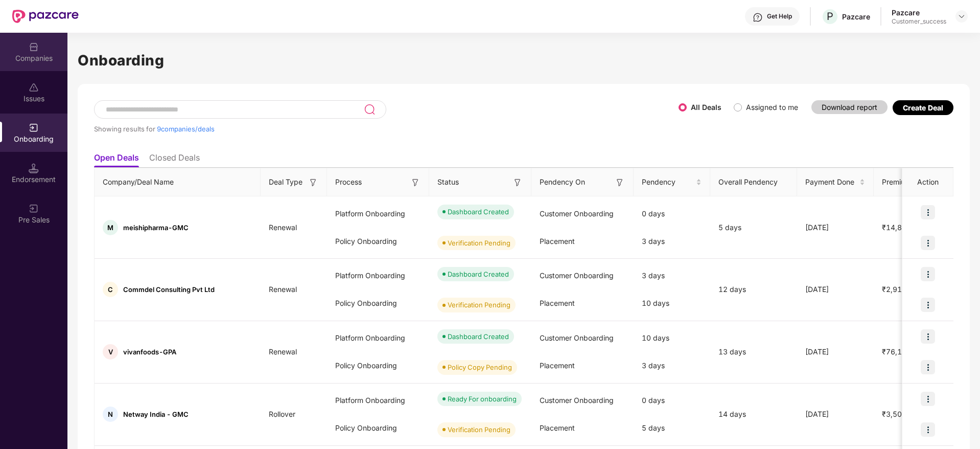
click at [31, 53] on div "Companies" at bounding box center [33, 58] width 67 height 10
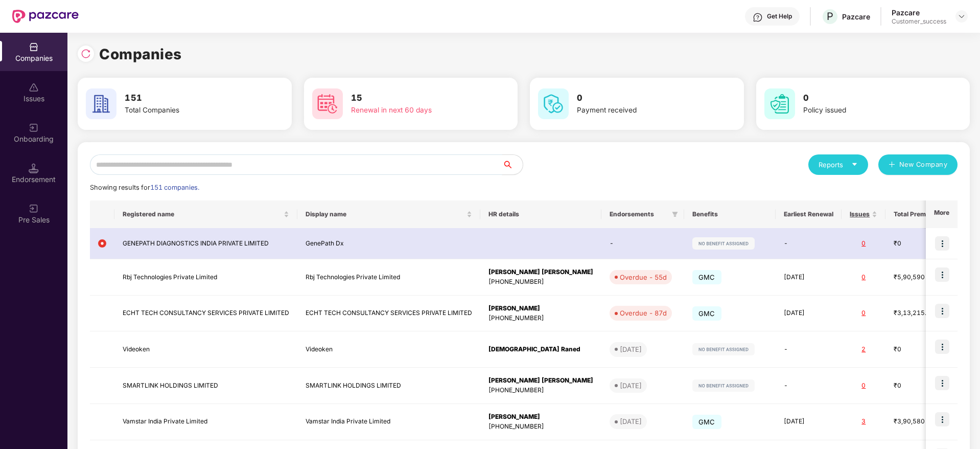
click at [248, 154] on input "text" at bounding box center [296, 164] width 412 height 20
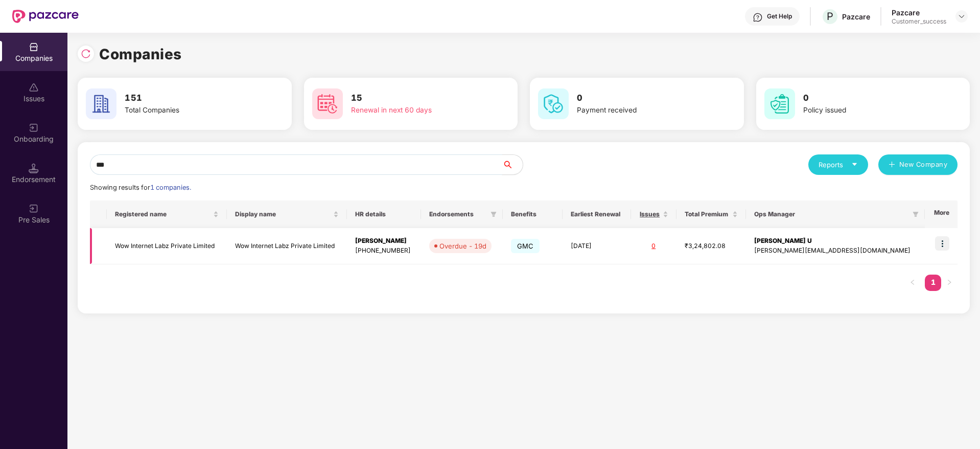
type input "***"
click at [950, 241] on td at bounding box center [941, 246] width 33 height 36
click at [946, 242] on img at bounding box center [942, 243] width 14 height 14
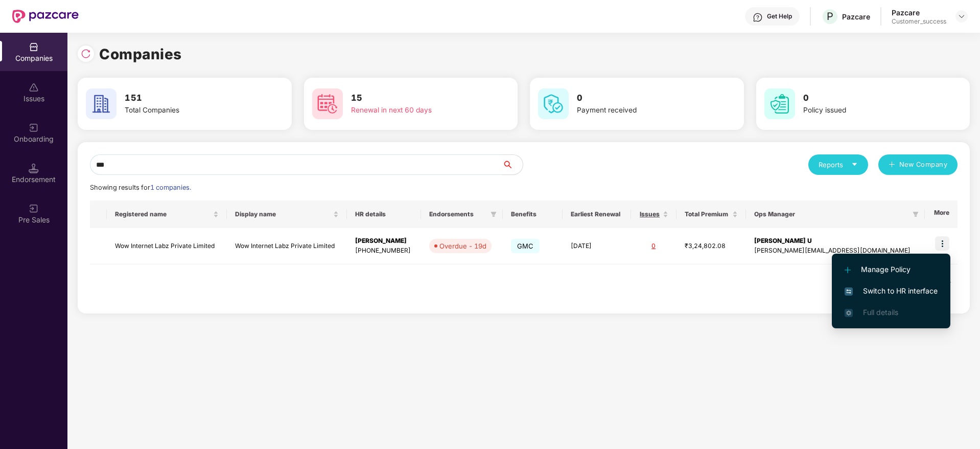
click at [922, 299] on li "Switch to HR interface" at bounding box center [891, 290] width 119 height 21
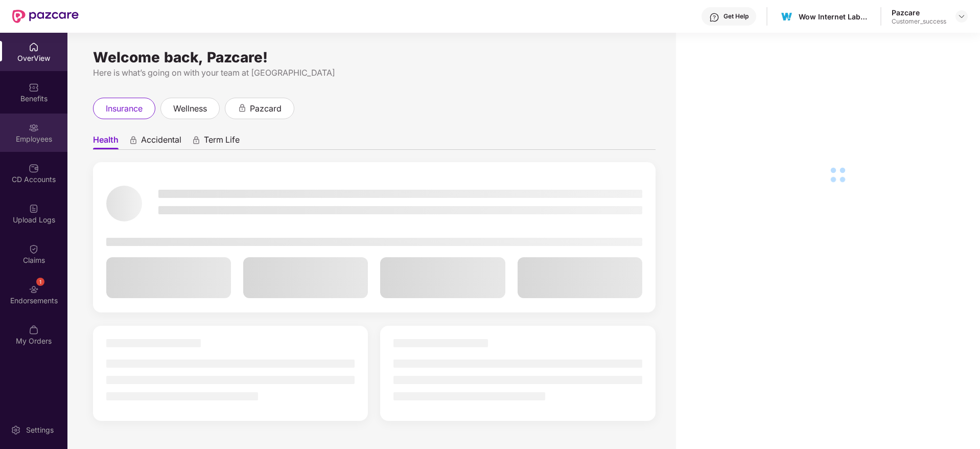
click at [19, 140] on div "Employees" at bounding box center [33, 139] width 67 height 10
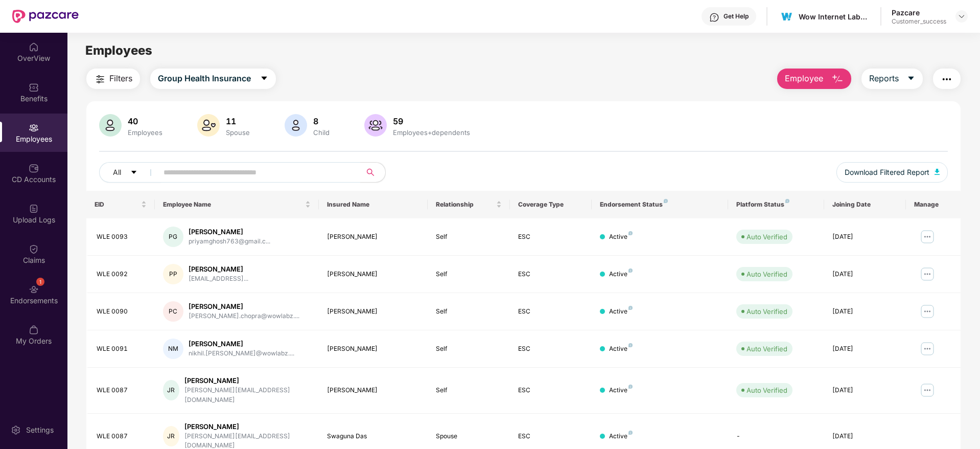
click at [778, 89] on div "Filters Group Health Insurance Employee Reports 40 Employees 11 Spouse 8 Child …" at bounding box center [523, 369] width 874 height 602
click at [809, 76] on span "Employee" at bounding box center [804, 78] width 38 height 13
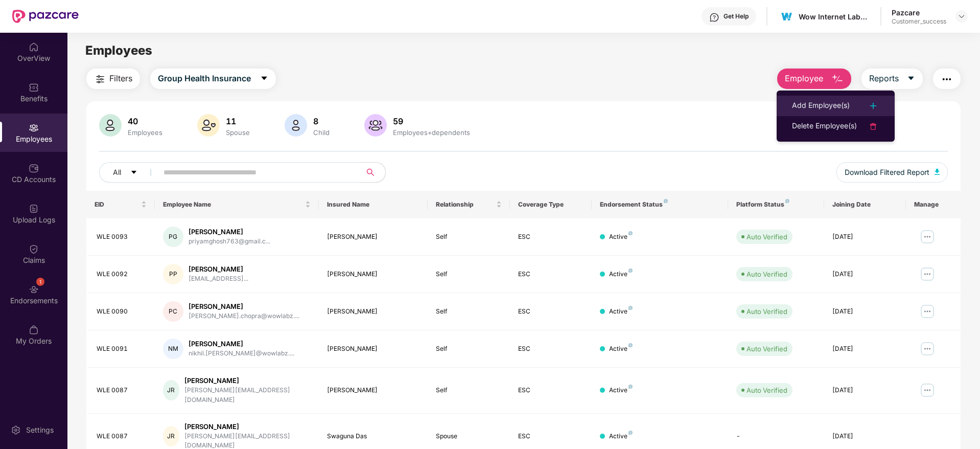
click at [806, 108] on div "Add Employee(s)" at bounding box center [821, 106] width 58 height 12
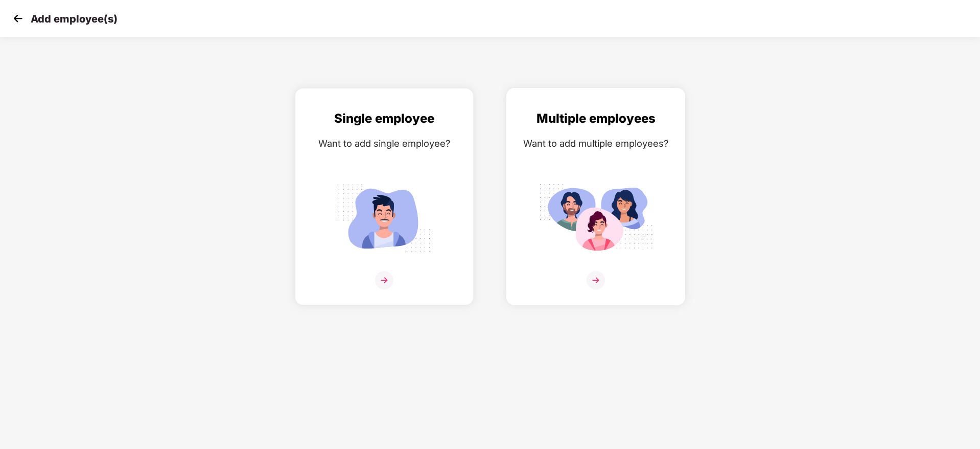
click at [599, 196] on img at bounding box center [595, 218] width 114 height 80
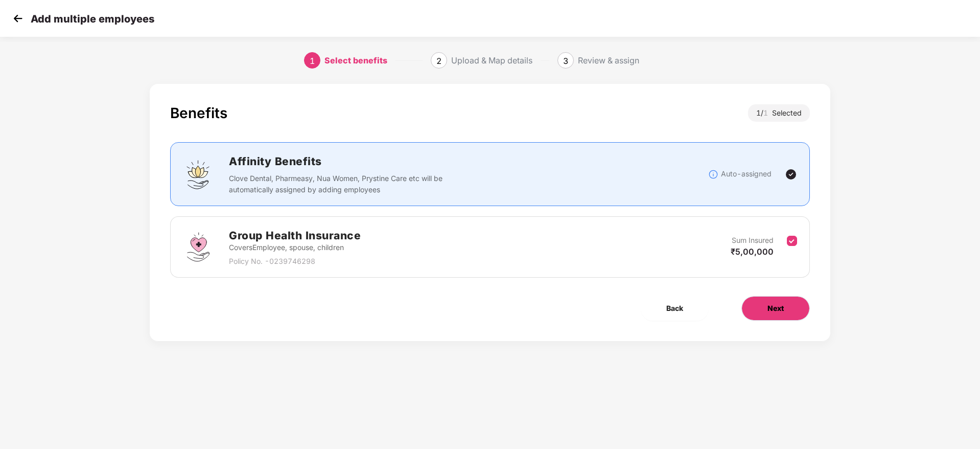
click at [752, 298] on button "Next" at bounding box center [775, 308] width 68 height 25
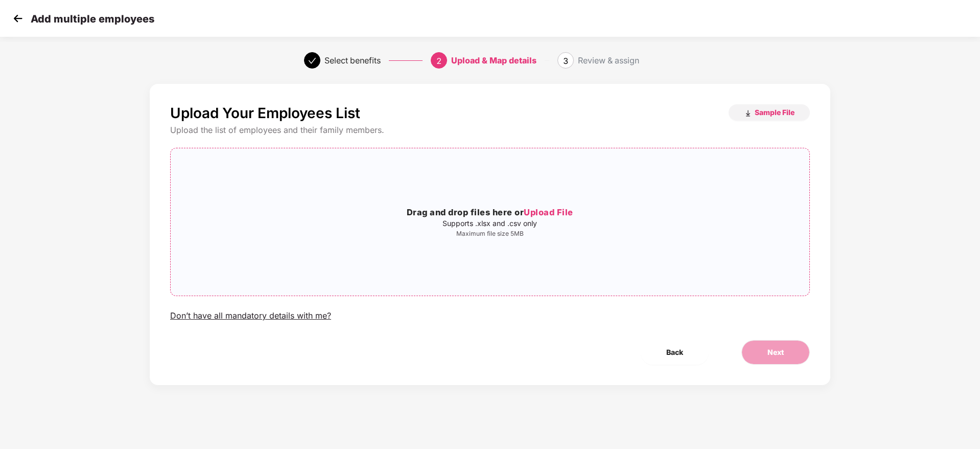
click at [343, 175] on div "Drag and drop files here or Upload File Supports .xlsx and .csv only Maximum fi…" at bounding box center [490, 221] width 639 height 131
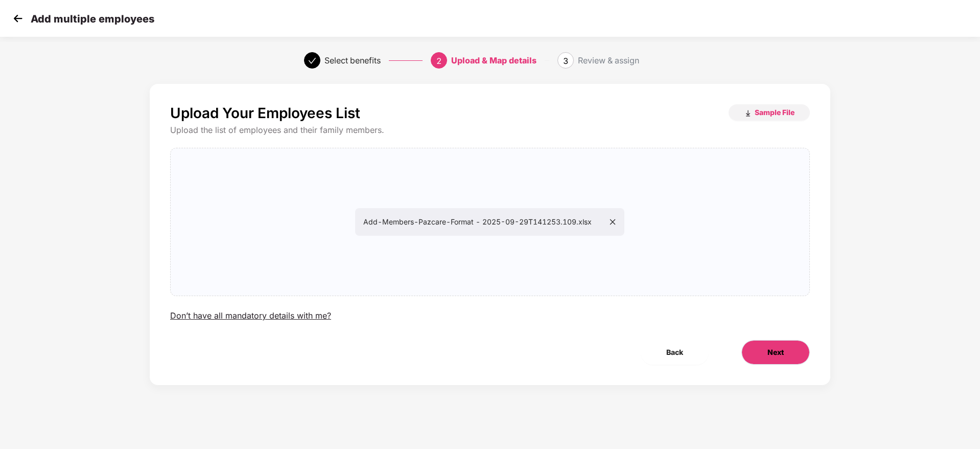
click at [770, 340] on button "Next" at bounding box center [775, 352] width 68 height 25
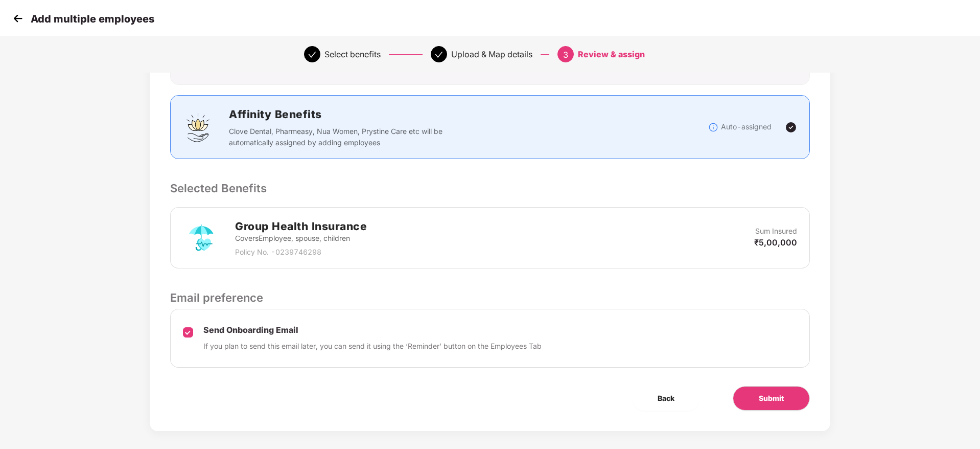
scroll to position [121, 0]
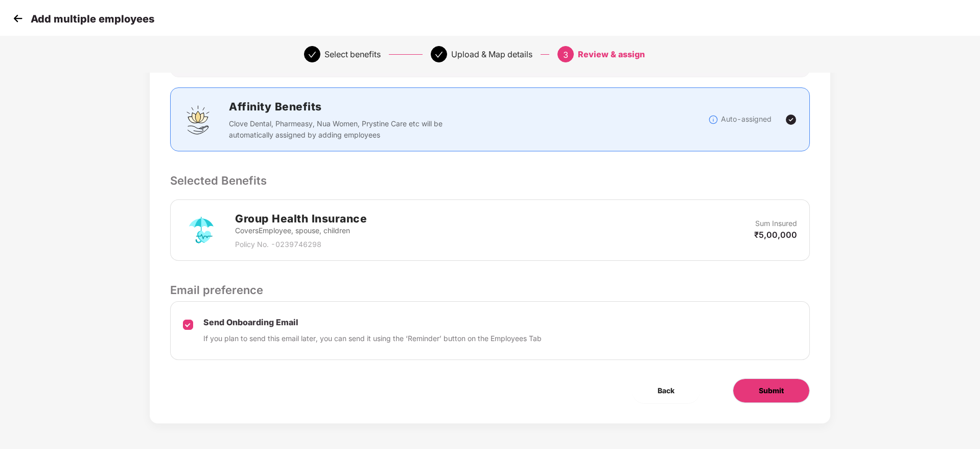
click at [798, 385] on button "Submit" at bounding box center [771, 390] width 77 height 25
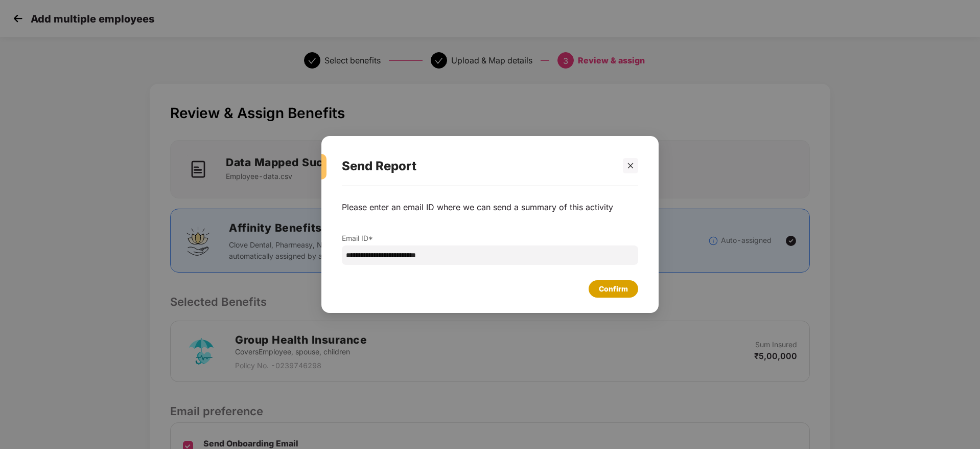
click at [622, 285] on div "Confirm" at bounding box center [613, 288] width 29 height 11
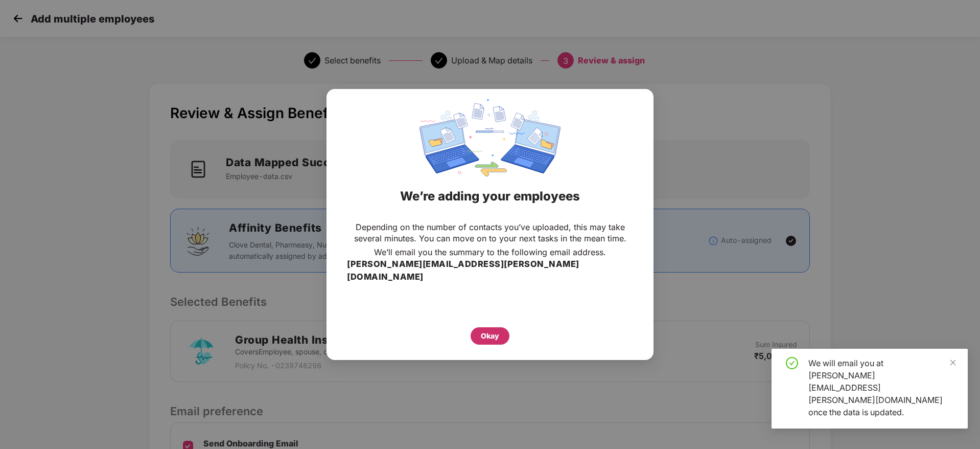
click at [495, 337] on div "Okay" at bounding box center [490, 335] width 39 height 17
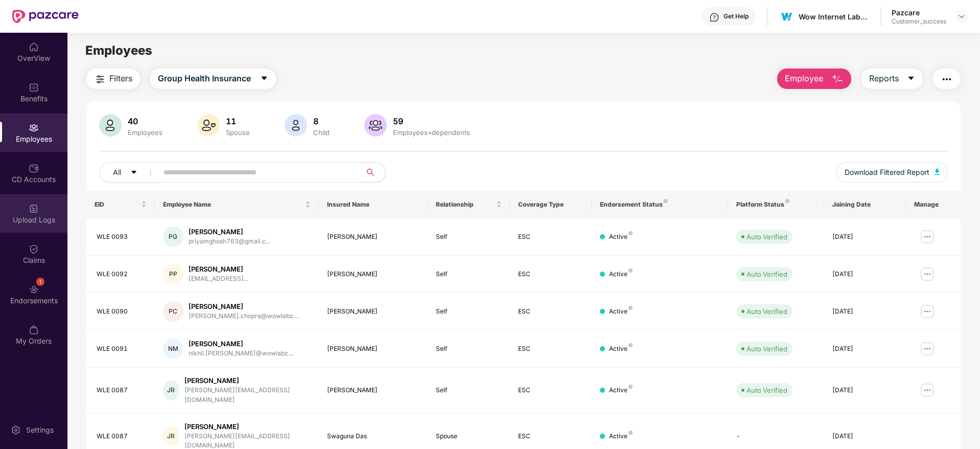
click at [44, 206] on div "Upload Logs" at bounding box center [33, 213] width 67 height 38
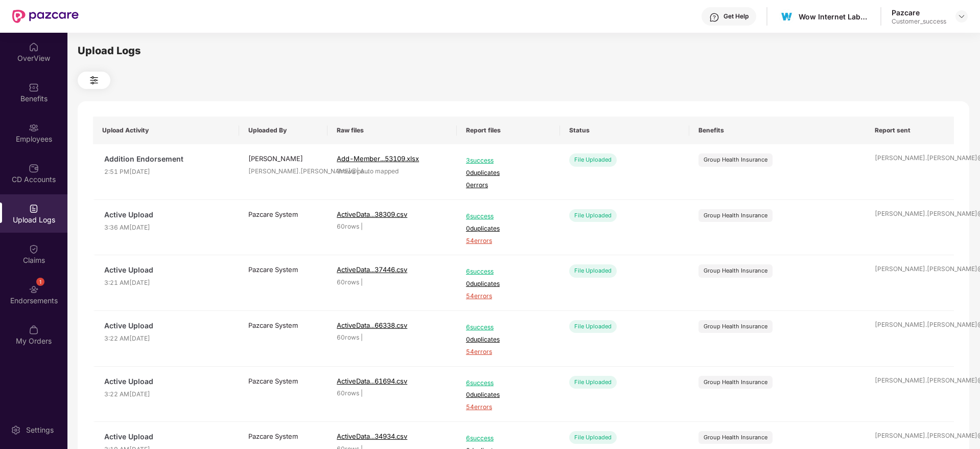
click at [972, 7] on header "Get Help Wow Internet Labz Private Limited Pazcare Customer_success" at bounding box center [490, 16] width 980 height 33
click at [964, 17] on img at bounding box center [961, 16] width 8 height 8
click at [957, 34] on div "Switch to partner view" at bounding box center [913, 41] width 133 height 20
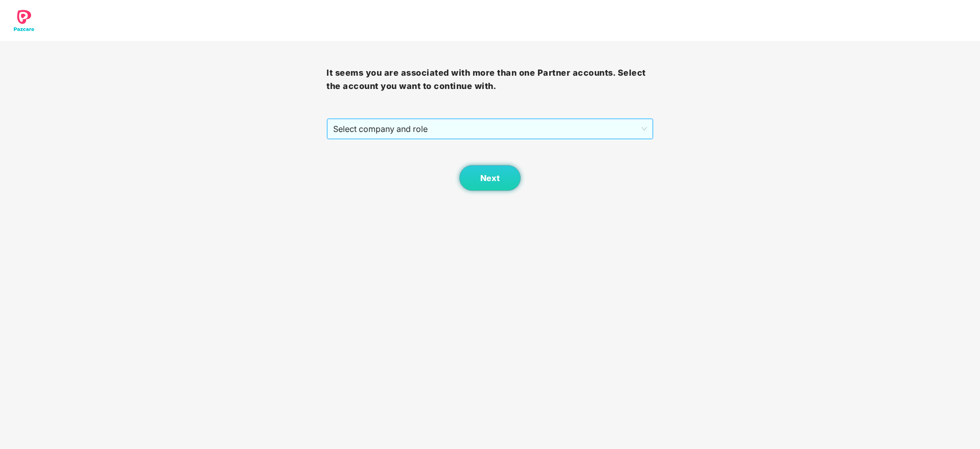
click at [528, 125] on span "Select company and role" at bounding box center [489, 128] width 313 height 19
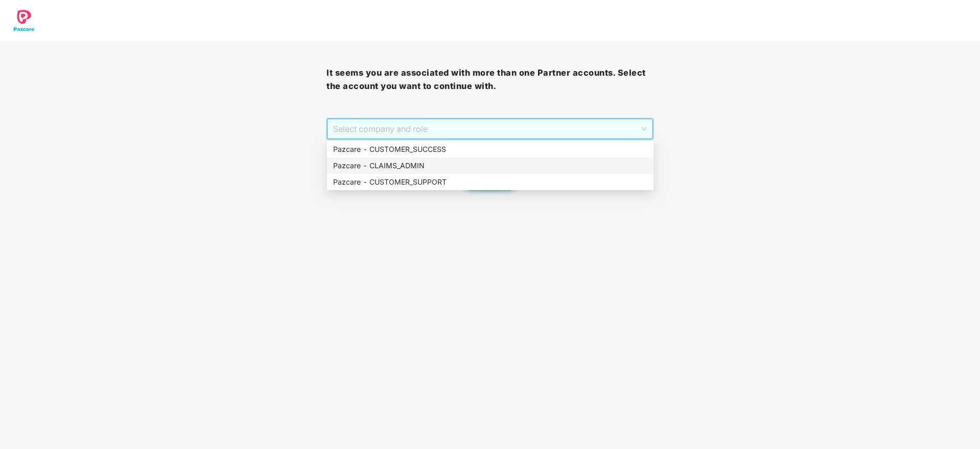
click at [530, 158] on div "Pazcare - CLAIMS_ADMIN" at bounding box center [490, 165] width 326 height 16
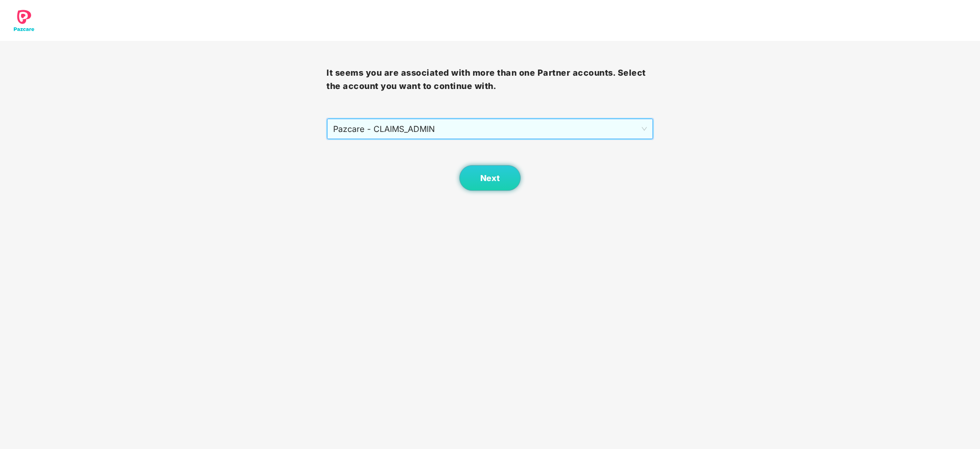
click at [515, 142] on div "Next" at bounding box center [489, 164] width 326 height 51
click at [516, 135] on span "Pazcare - CLAIMS_ADMIN" at bounding box center [489, 128] width 313 height 19
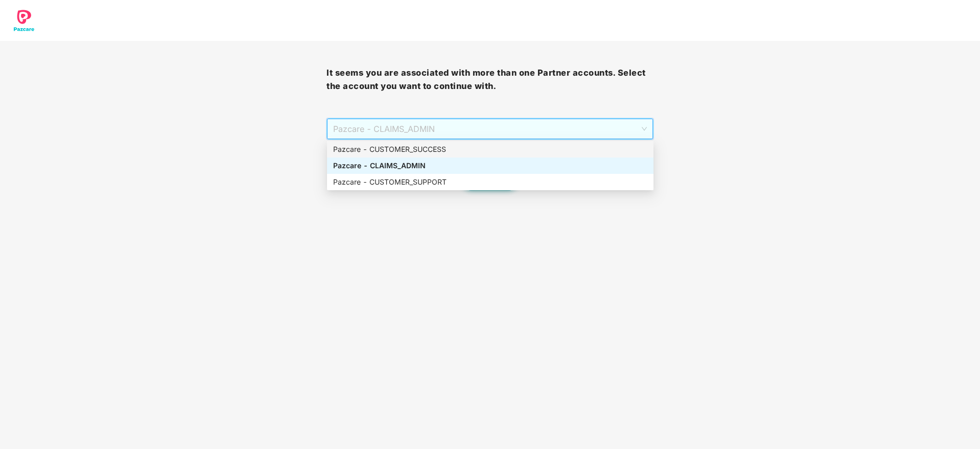
click at [511, 149] on div "Pazcare - CUSTOMER_SUCCESS" at bounding box center [490, 149] width 314 height 11
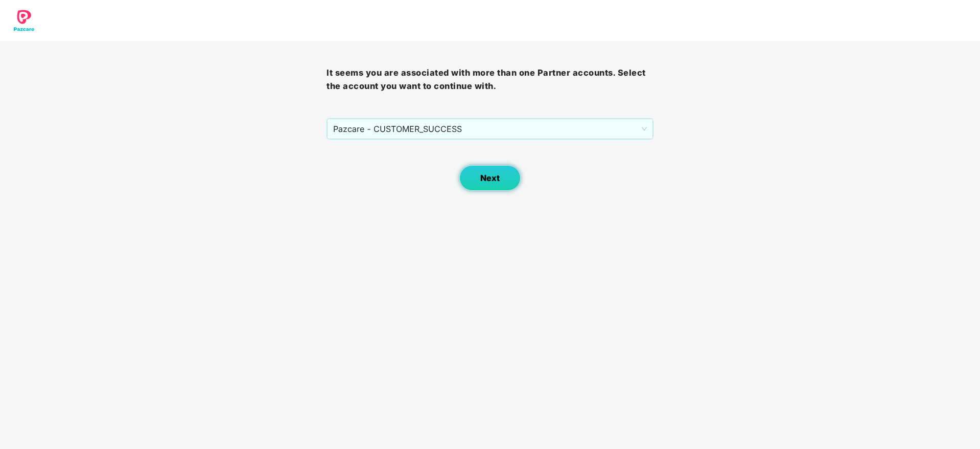
click at [498, 170] on button "Next" at bounding box center [489, 178] width 61 height 26
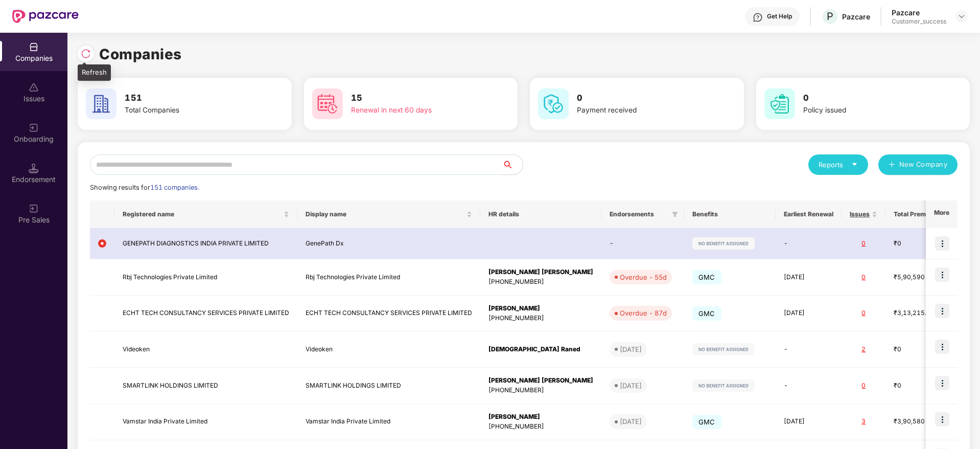
click at [87, 56] on img at bounding box center [86, 54] width 10 height 10
click at [545, 161] on div "Reports New Company" at bounding box center [741, 164] width 434 height 20
click at [865, 167] on div "Reports" at bounding box center [838, 164] width 60 height 20
click at [842, 194] on div "Companies" at bounding box center [832, 191] width 37 height 11
click at [308, 168] on input "text" at bounding box center [296, 164] width 412 height 20
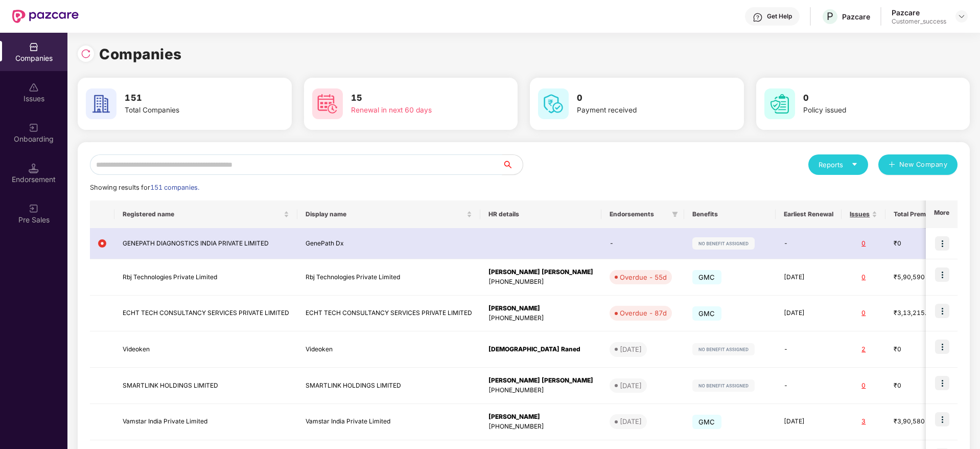
paste input "**********"
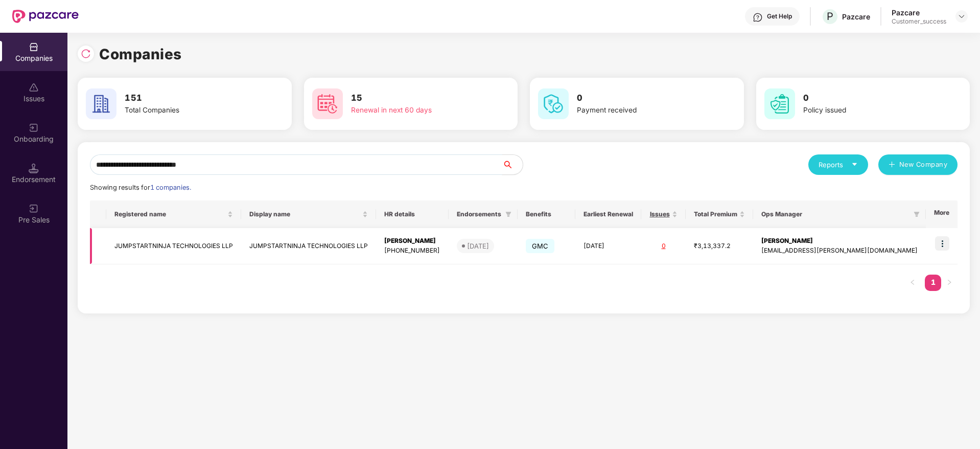
type input "**********"
click at [944, 247] on img at bounding box center [942, 243] width 14 height 14
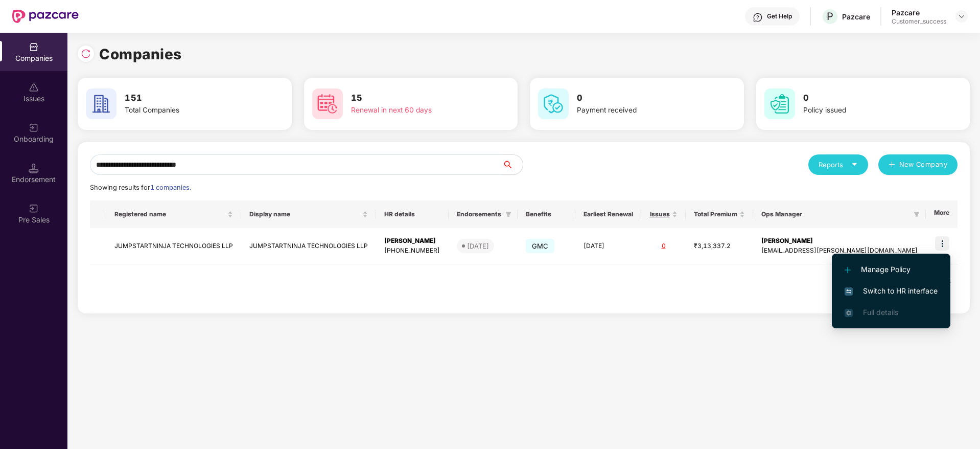
click at [913, 286] on span "Switch to HR interface" at bounding box center [891, 290] width 93 height 11
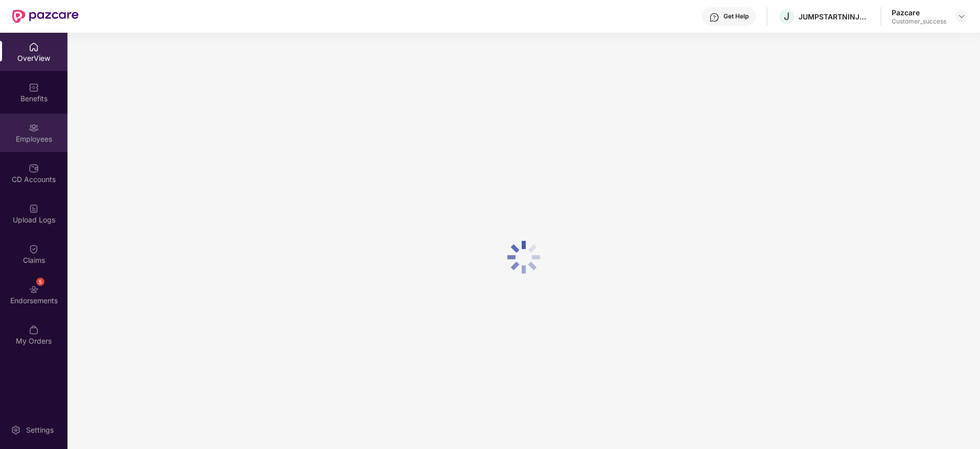
click at [29, 126] on img at bounding box center [34, 128] width 10 height 10
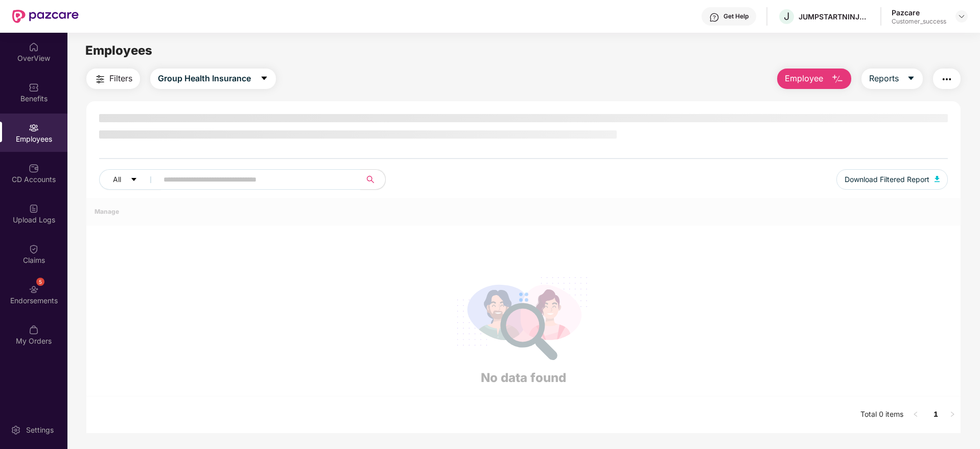
click at [29, 126] on img at bounding box center [34, 128] width 10 height 10
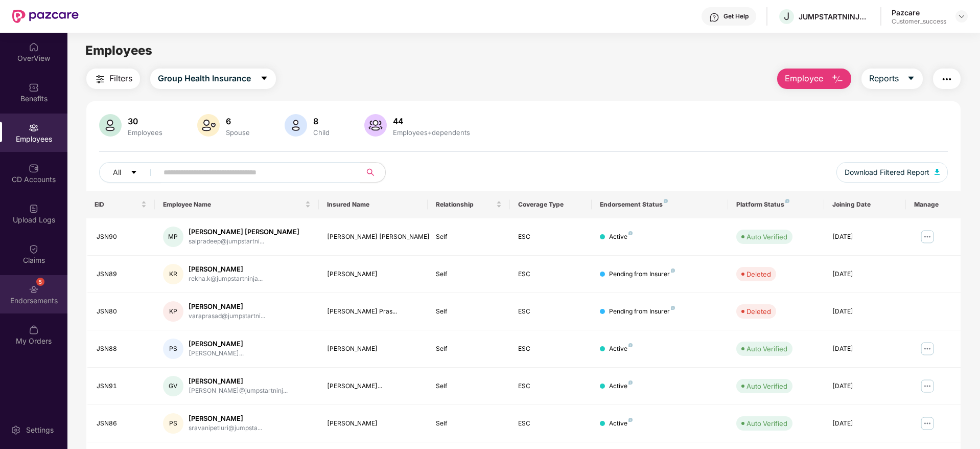
click at [56, 301] on div "Endorsements" at bounding box center [33, 300] width 67 height 10
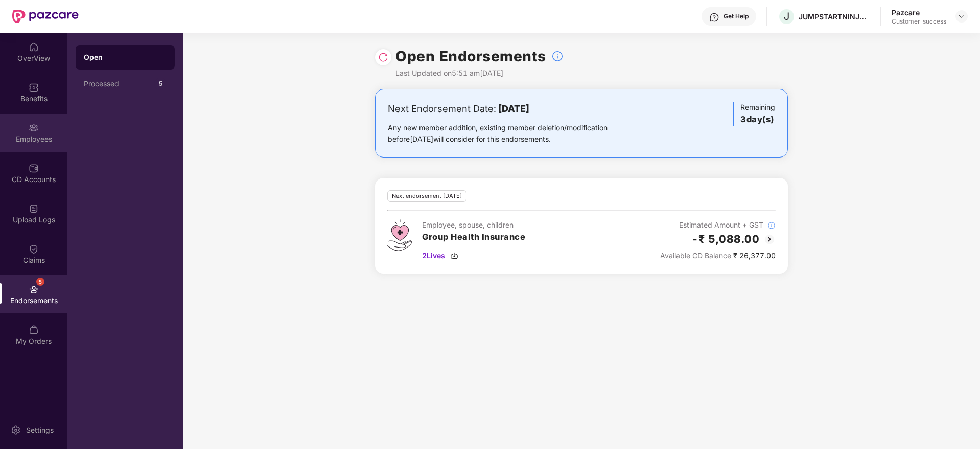
click at [33, 134] on div "Employees" at bounding box center [33, 139] width 67 height 10
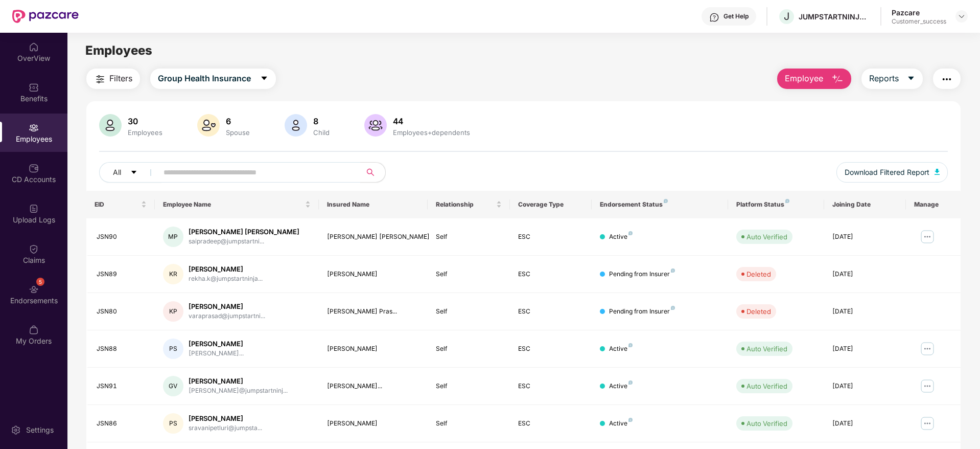
click at [119, 74] on span "Filters" at bounding box center [120, 78] width 23 height 13
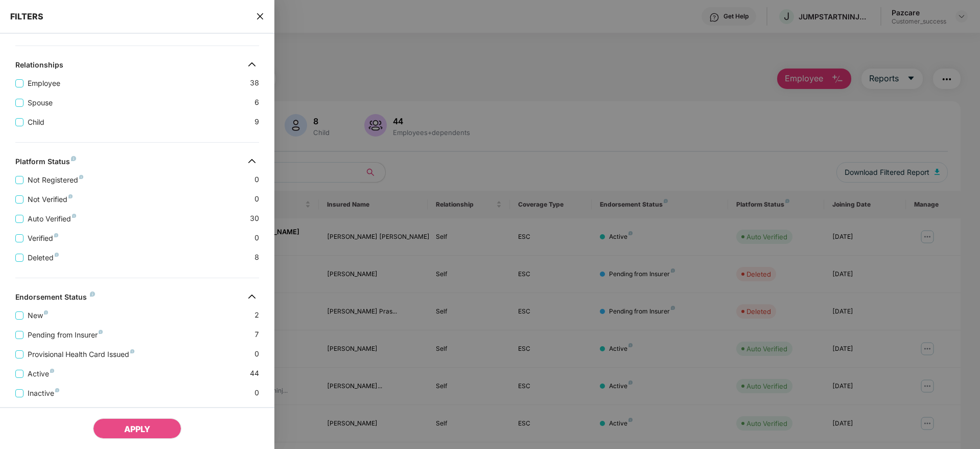
scroll to position [198, 0]
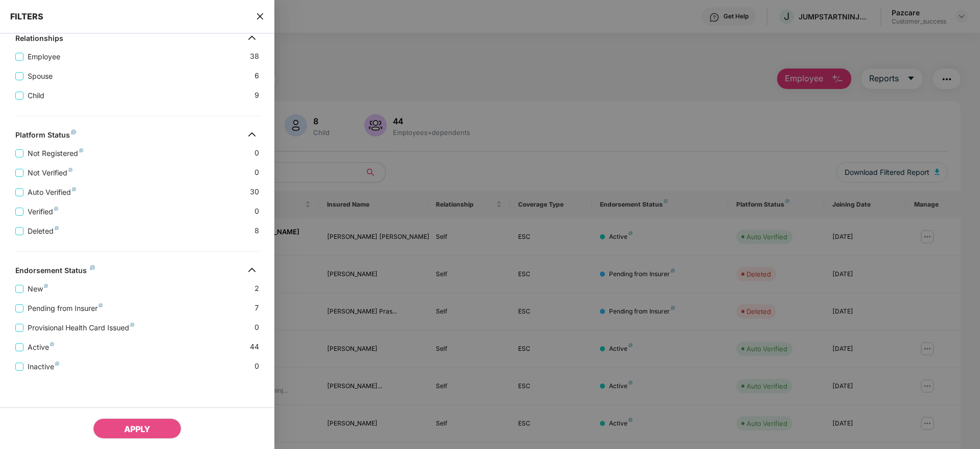
click at [266, 20] on div "FILTERS" at bounding box center [137, 17] width 274 height 34
click at [261, 19] on icon "close" at bounding box center [260, 16] width 8 height 8
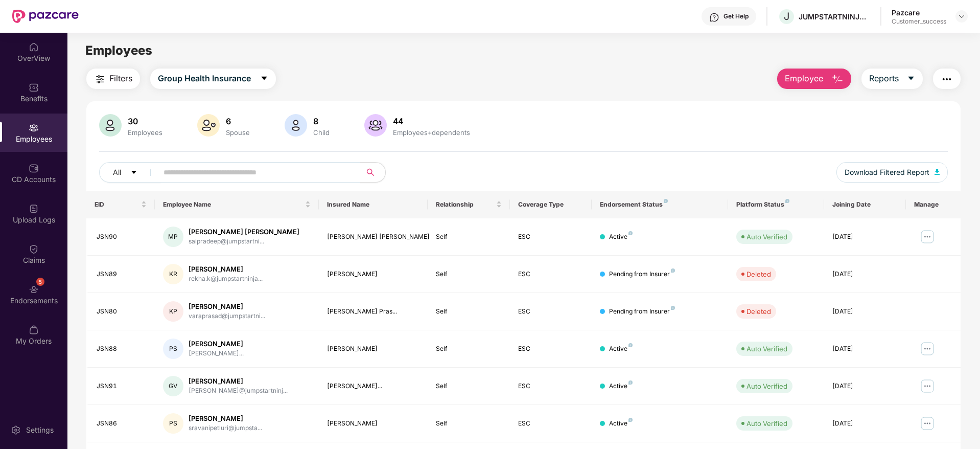
drag, startPoint x: 261, startPoint y: 19, endPoint x: 13, endPoint y: -13, distance: 250.3
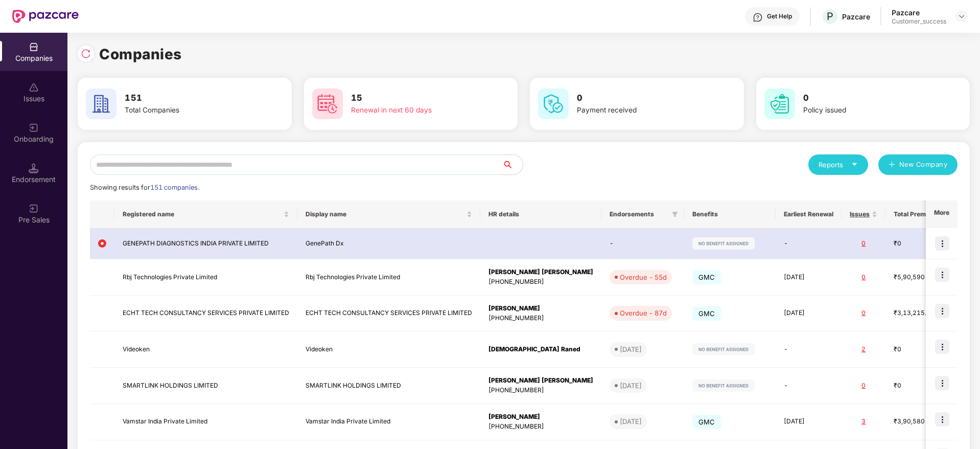
click at [184, 157] on input "text" at bounding box center [296, 164] width 412 height 20
paste input "**********"
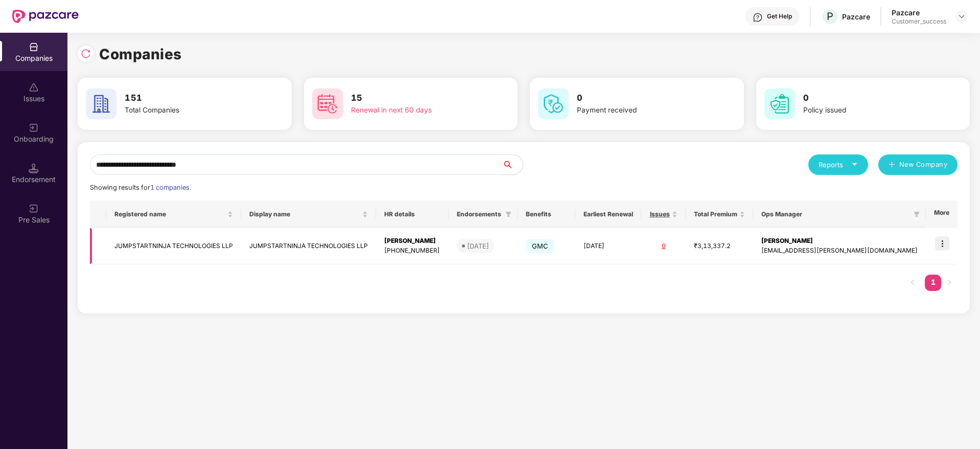
type input "**********"
click at [938, 243] on img at bounding box center [942, 243] width 14 height 14
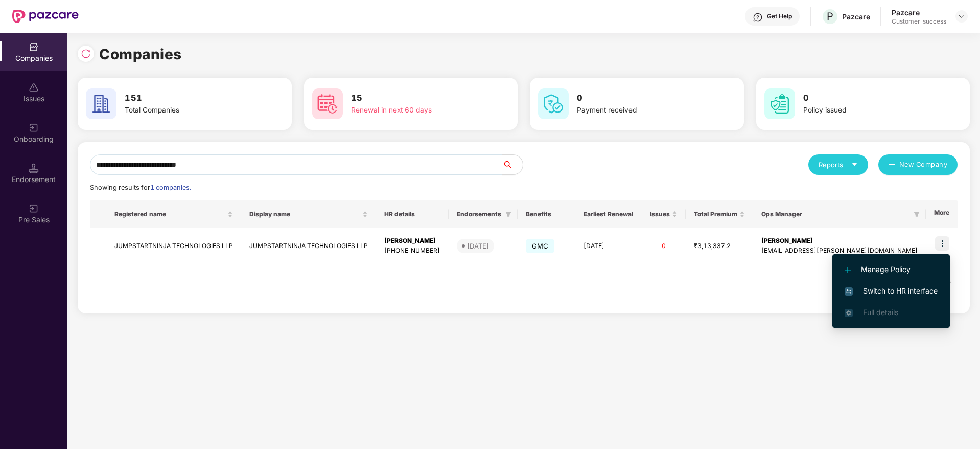
click at [904, 282] on li "Switch to HR interface" at bounding box center [891, 290] width 119 height 21
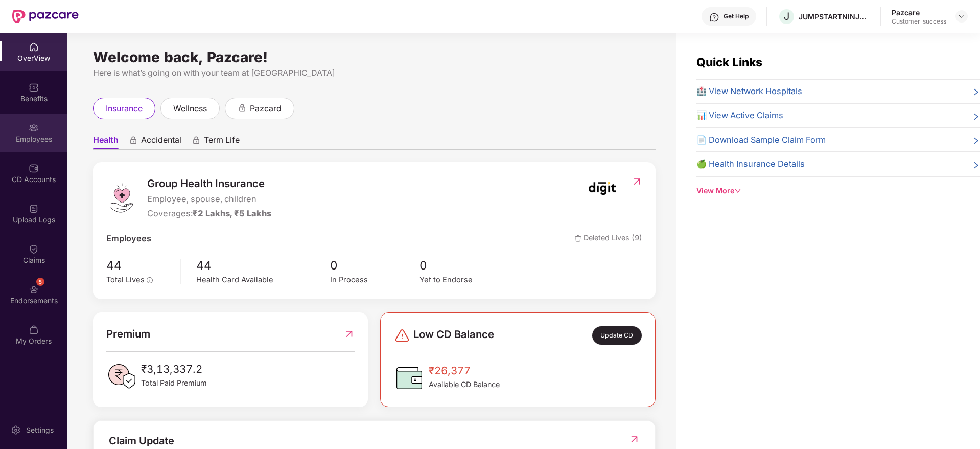
click at [36, 135] on div "Employees" at bounding box center [33, 139] width 67 height 10
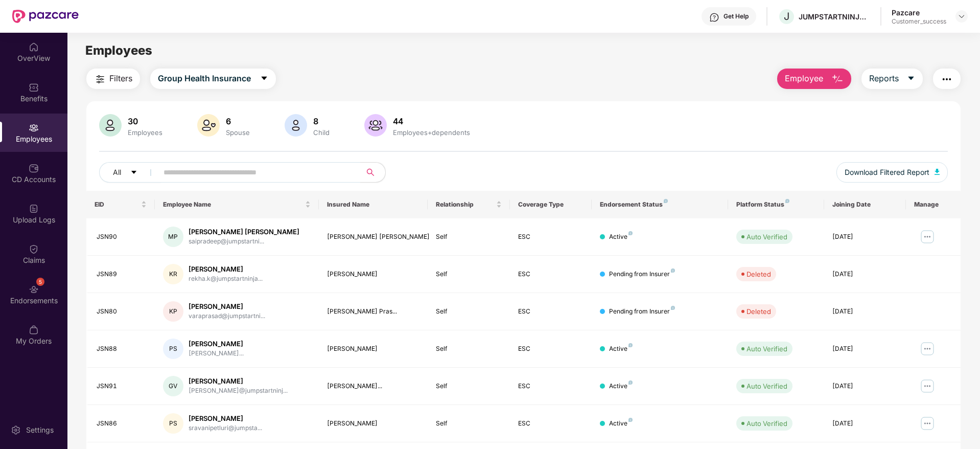
click at [129, 76] on span "Filters" at bounding box center [120, 78] width 23 height 13
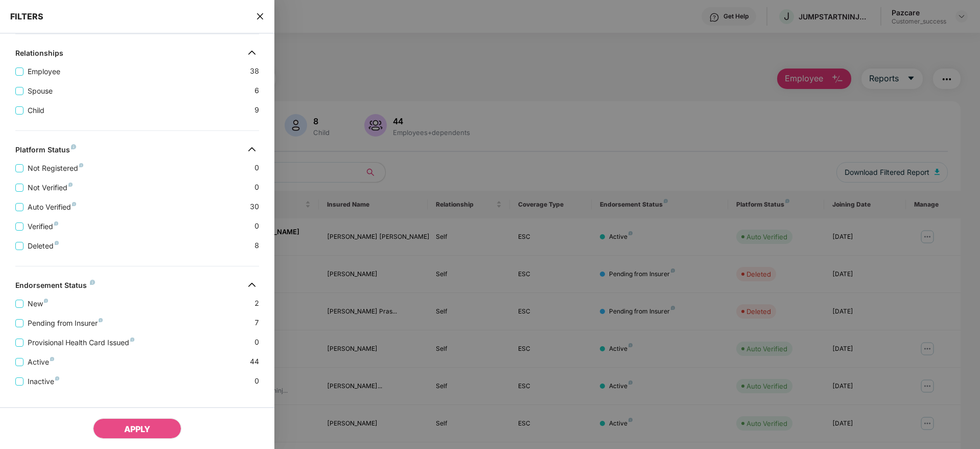
scroll to position [198, 0]
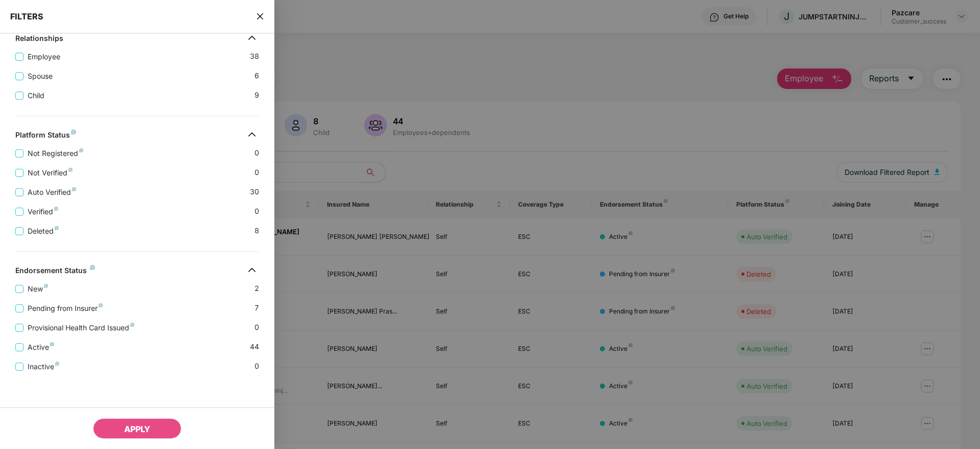
click at [977, 280] on div at bounding box center [490, 224] width 980 height 449
click at [255, 22] on div "FILTERS" at bounding box center [137, 17] width 274 height 34
click at [257, 15] on icon "close" at bounding box center [260, 16] width 8 height 8
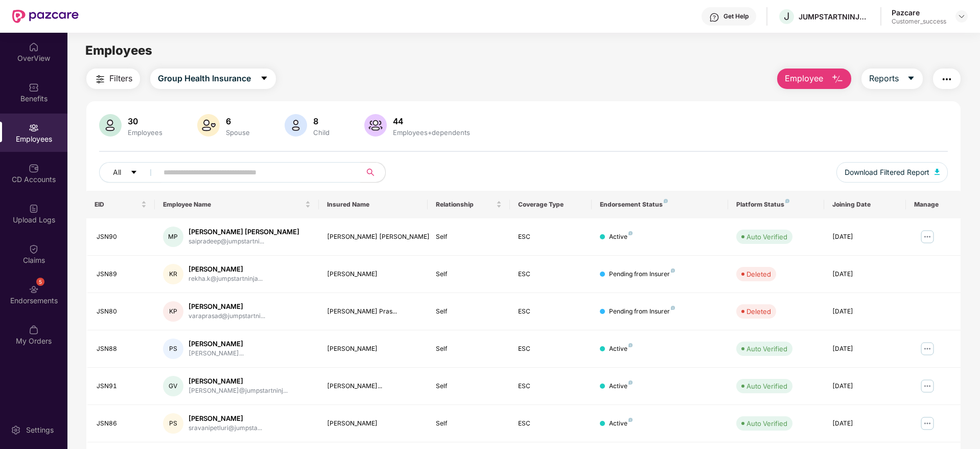
click at [736, 10] on div "Get Help" at bounding box center [728, 16] width 55 height 18
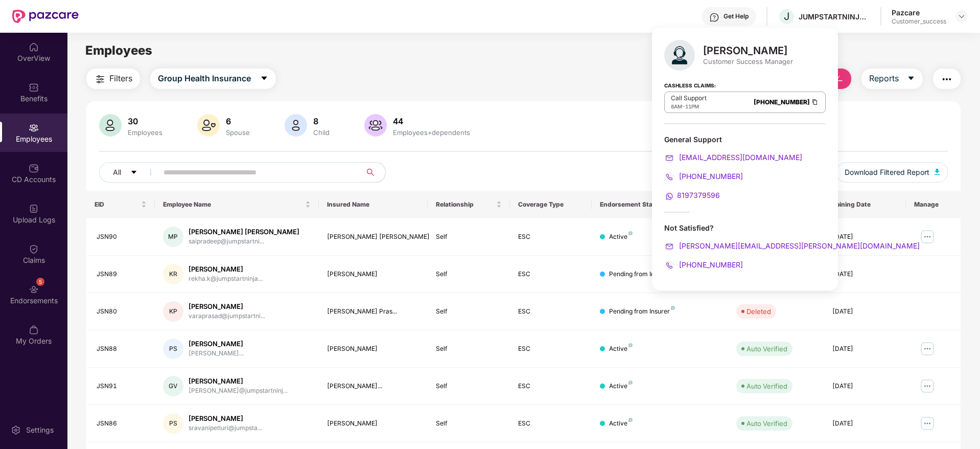
click at [922, 139] on div "30 Employees 6 Spouse 8 Child 44 Employees+dependents All Download Filtered Rep…" at bounding box center [523, 152] width 874 height 77
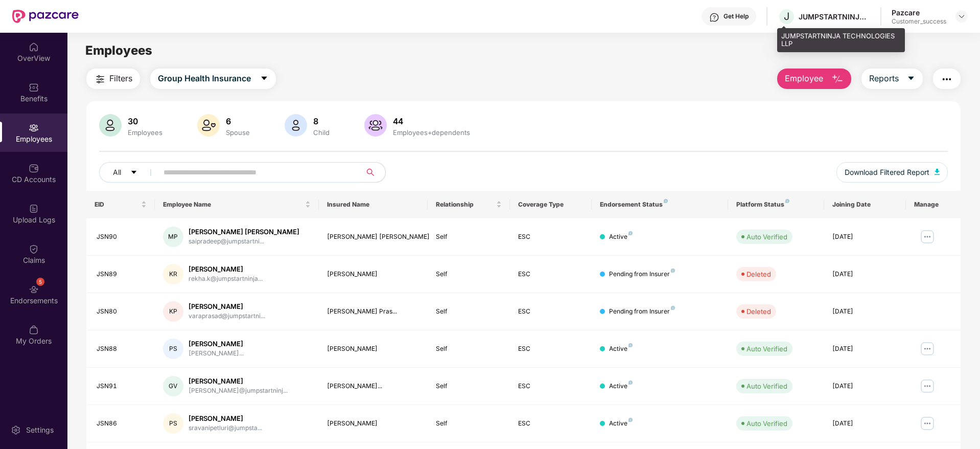
click at [844, 20] on div "JUMPSTARTNINJA TECHNOLOGIES LLP" at bounding box center [835, 17] width 72 height 10
click at [845, 18] on div "JUMPSTARTNINJA TECHNOLOGIES LLP" at bounding box center [835, 17] width 72 height 10
click at [838, 51] on div "JUMPSTARTNINJA TECHNOLOGIES LLP" at bounding box center [841, 40] width 128 height 24
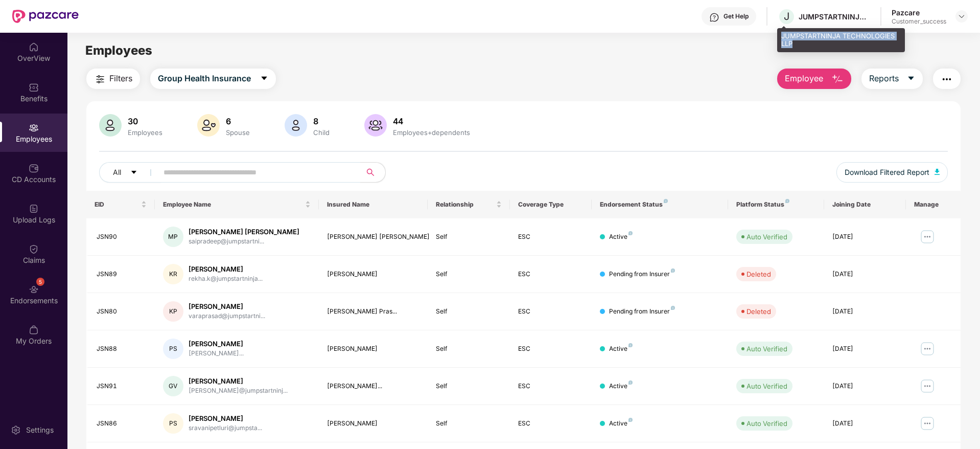
click at [838, 51] on div "JUMPSTARTNINJA TECHNOLOGIES LLP" at bounding box center [841, 40] width 128 height 24
click at [960, 15] on img at bounding box center [961, 16] width 8 height 8
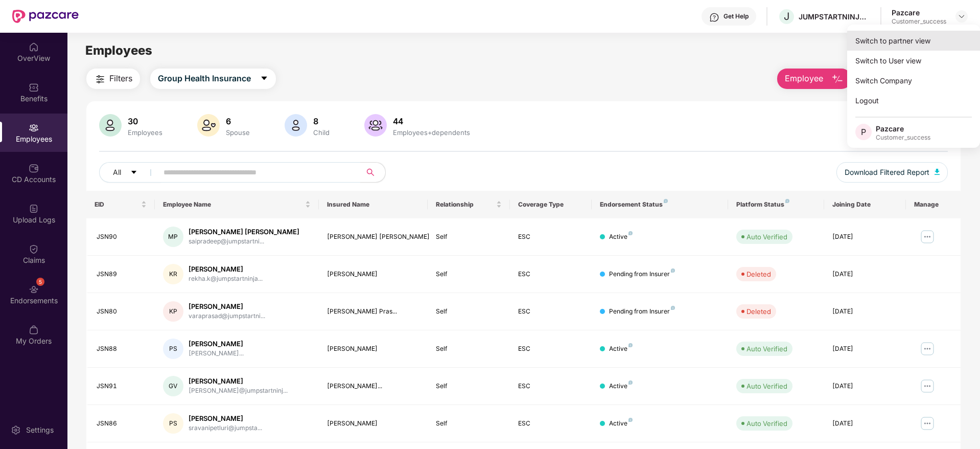
click at [953, 34] on div "Switch to partner view" at bounding box center [913, 41] width 133 height 20
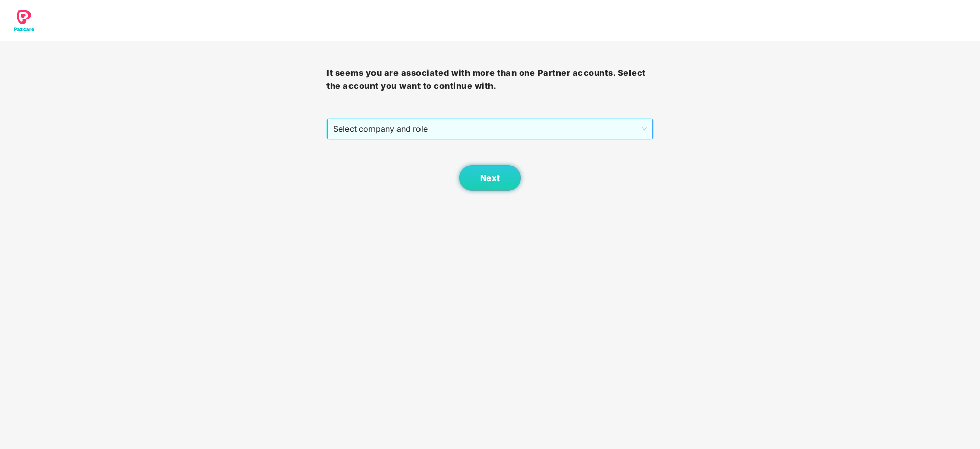
click at [518, 135] on span "Select company and role" at bounding box center [489, 128] width 313 height 19
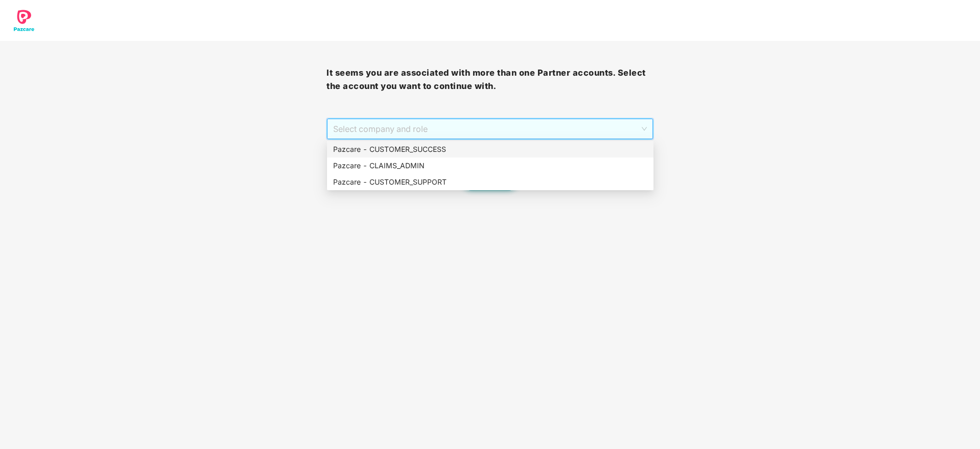
click at [518, 153] on div "Pazcare - CUSTOMER_SUCCESS" at bounding box center [490, 149] width 314 height 11
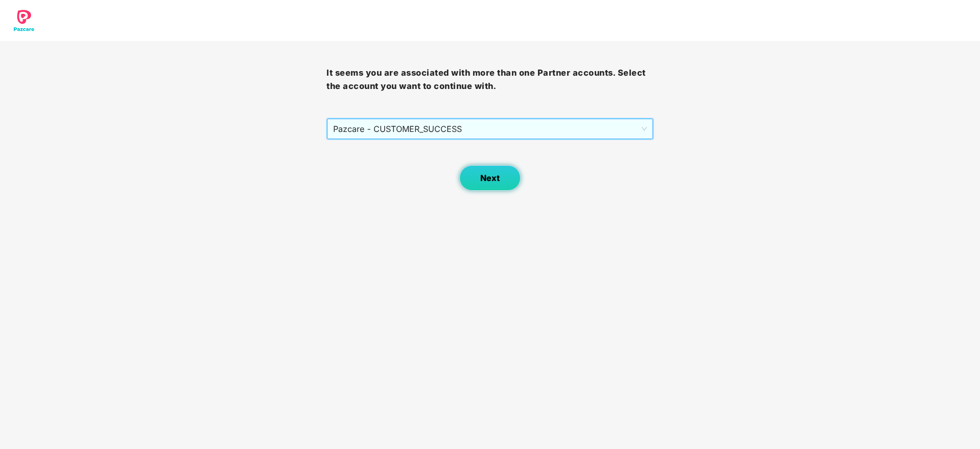
click at [466, 186] on button "Next" at bounding box center [489, 178] width 61 height 26
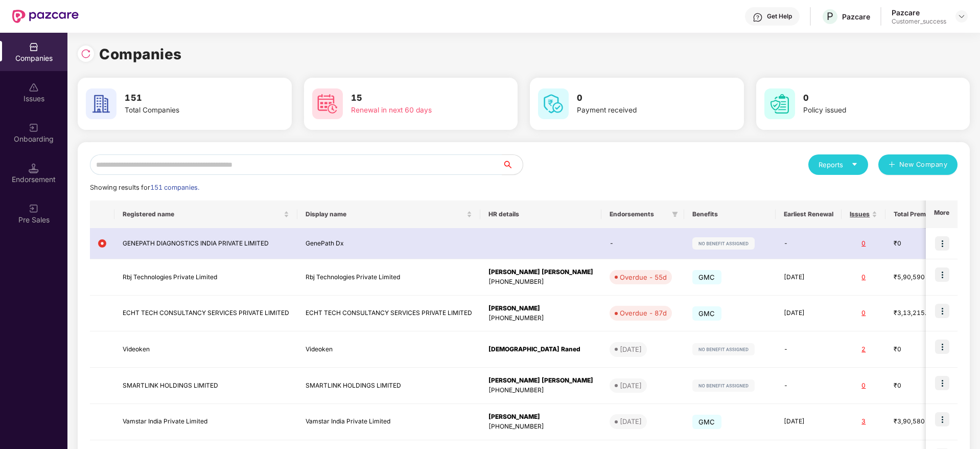
click at [833, 156] on div "Reports" at bounding box center [838, 164] width 60 height 20
click at [835, 186] on div "Companies" at bounding box center [832, 191] width 37 height 11
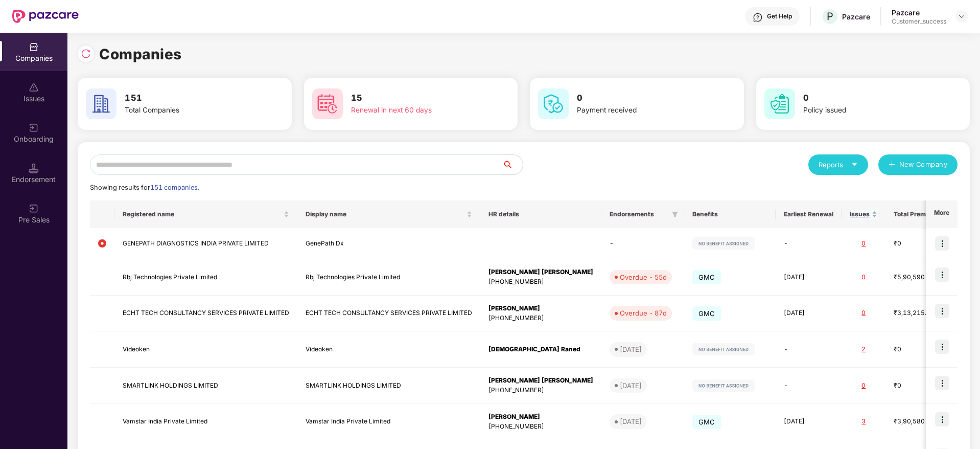
drag, startPoint x: 818, startPoint y: 236, endPoint x: 820, endPoint y: 225, distance: 10.4
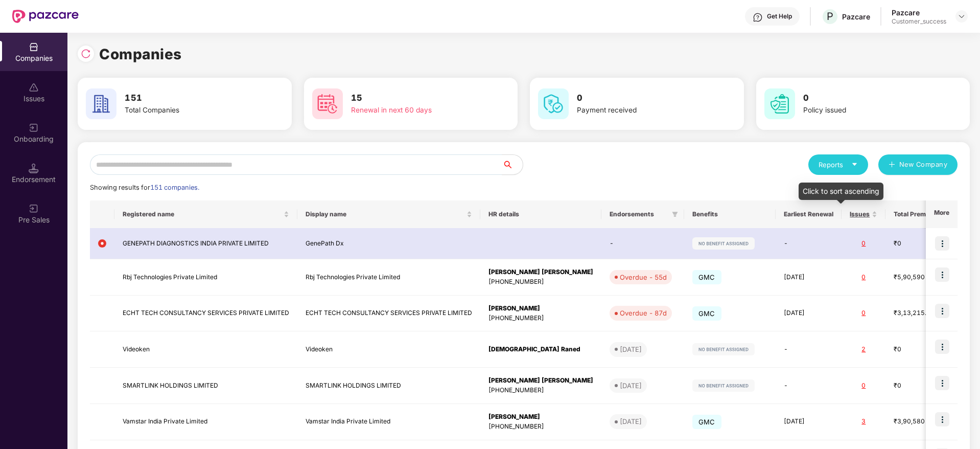
drag, startPoint x: 820, startPoint y: 225, endPoint x: 460, endPoint y: 49, distance: 400.8
click at [461, 48] on div "Companies" at bounding box center [524, 54] width 892 height 22
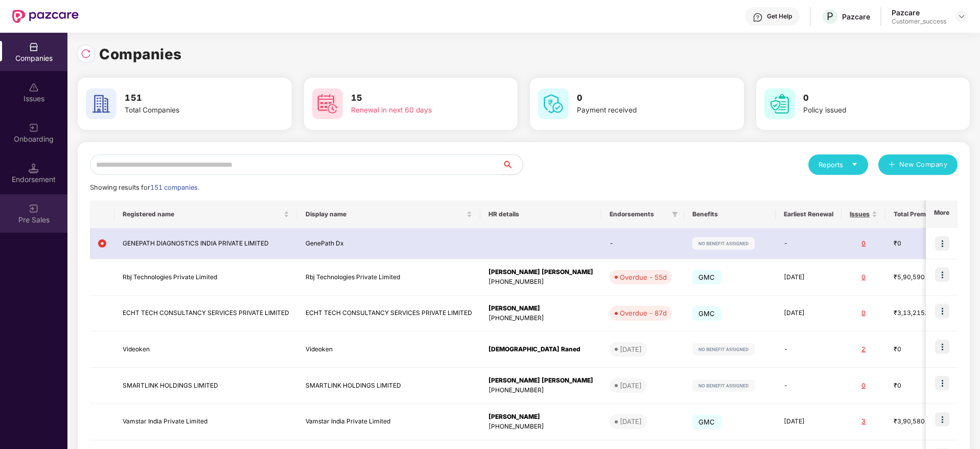
click at [19, 209] on div "Pre Sales" at bounding box center [33, 213] width 67 height 38
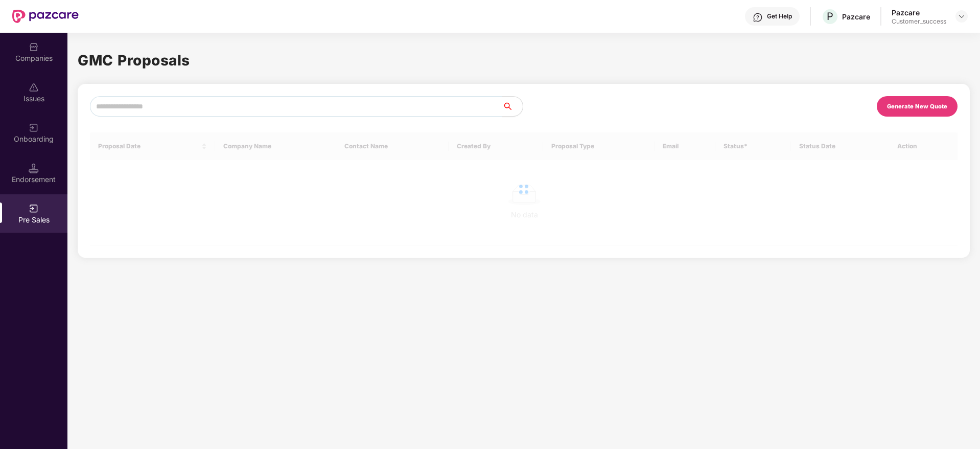
click at [21, 180] on div "Endorsement" at bounding box center [33, 179] width 67 height 10
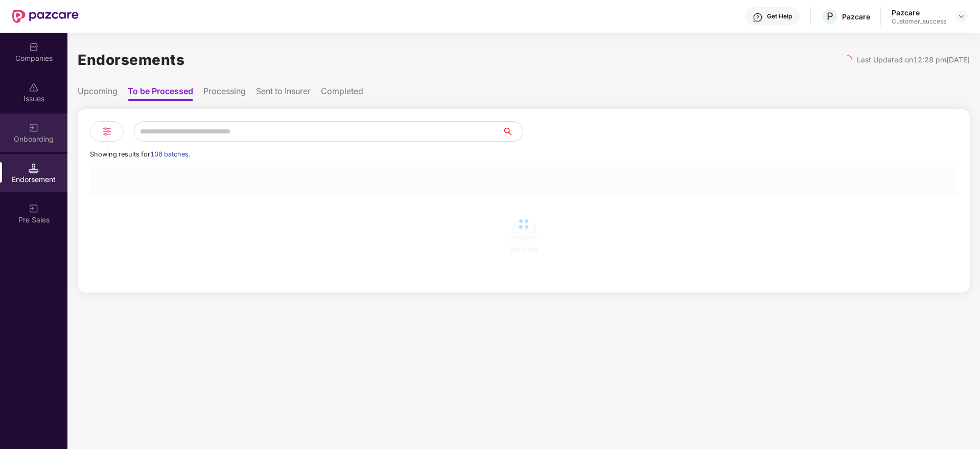
click at [22, 119] on div "Onboarding" at bounding box center [33, 132] width 67 height 38
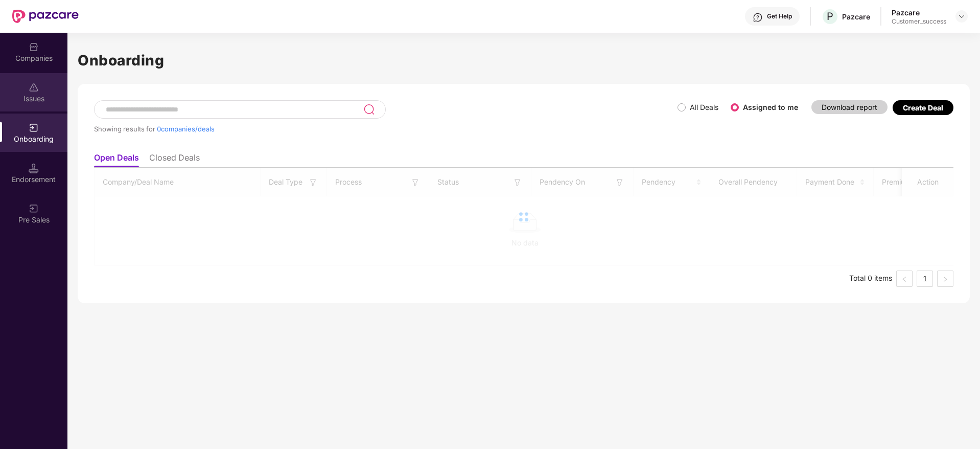
click at [35, 83] on img at bounding box center [34, 87] width 10 height 10
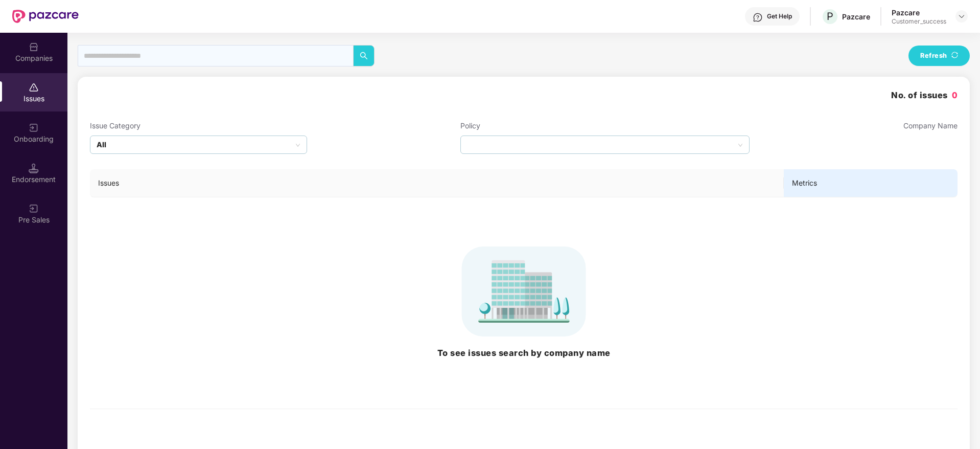
click at [51, 21] on img at bounding box center [45, 16] width 66 height 13
click at [41, 56] on div "Companies" at bounding box center [33, 58] width 67 height 10
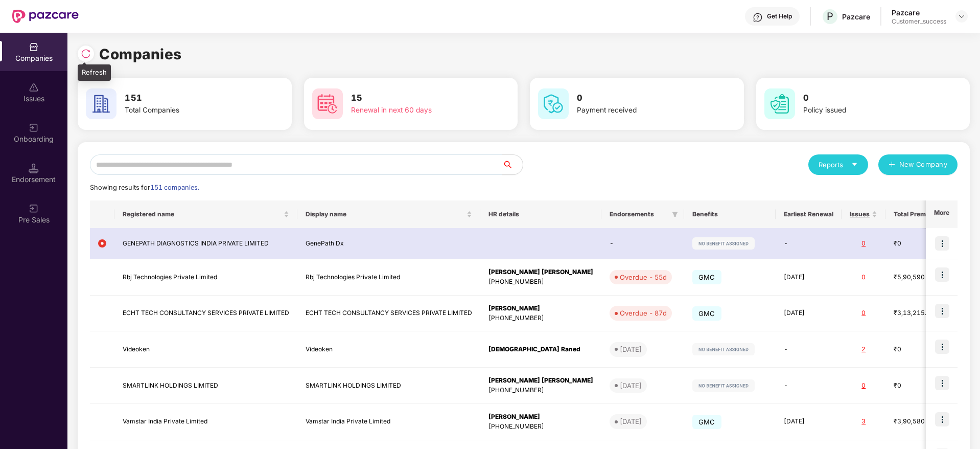
click at [84, 55] on img at bounding box center [86, 54] width 10 height 10
click at [839, 159] on div "Reports" at bounding box center [837, 164] width 39 height 10
click at [837, 188] on div "Companies" at bounding box center [832, 191] width 37 height 11
